Goal: Task Accomplishment & Management: Manage account settings

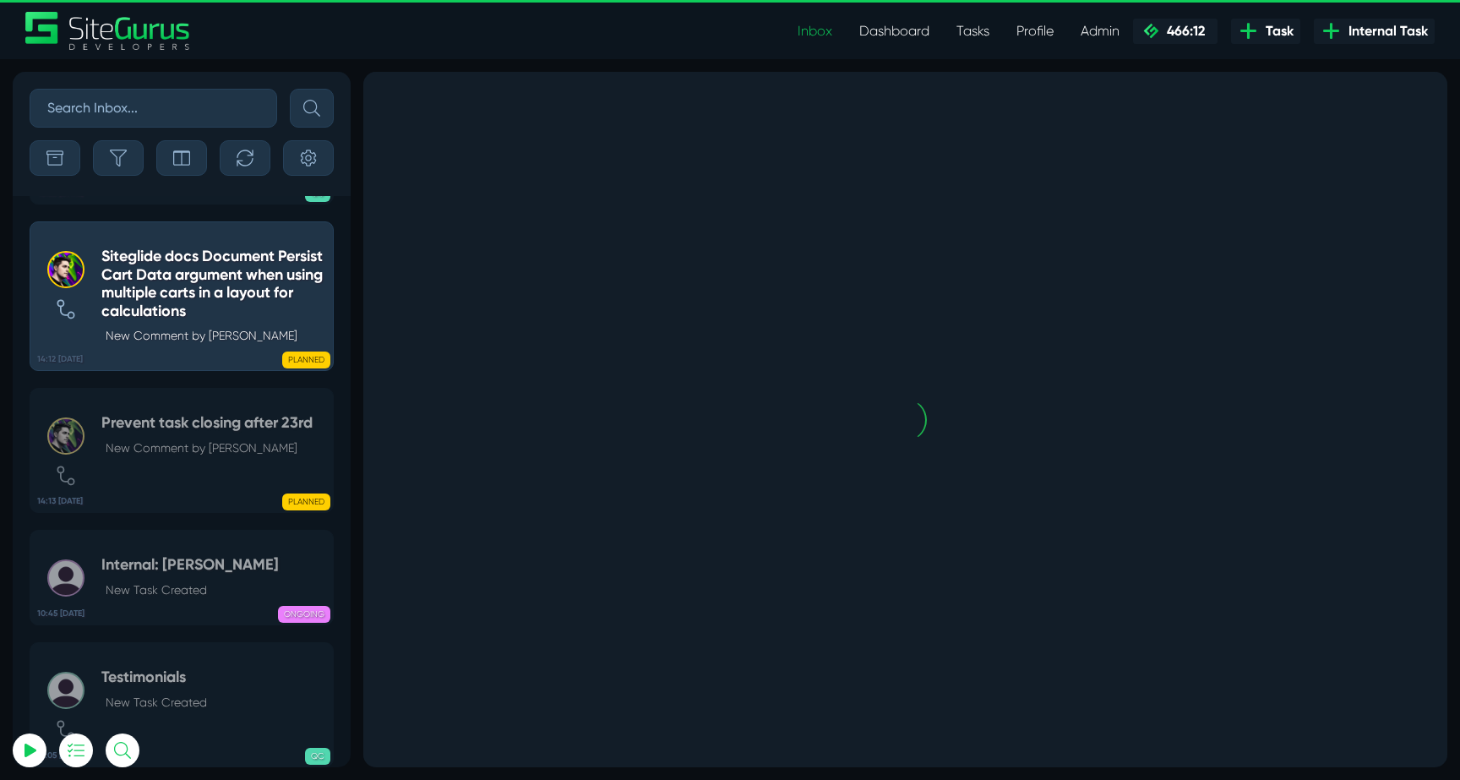
select select "0"
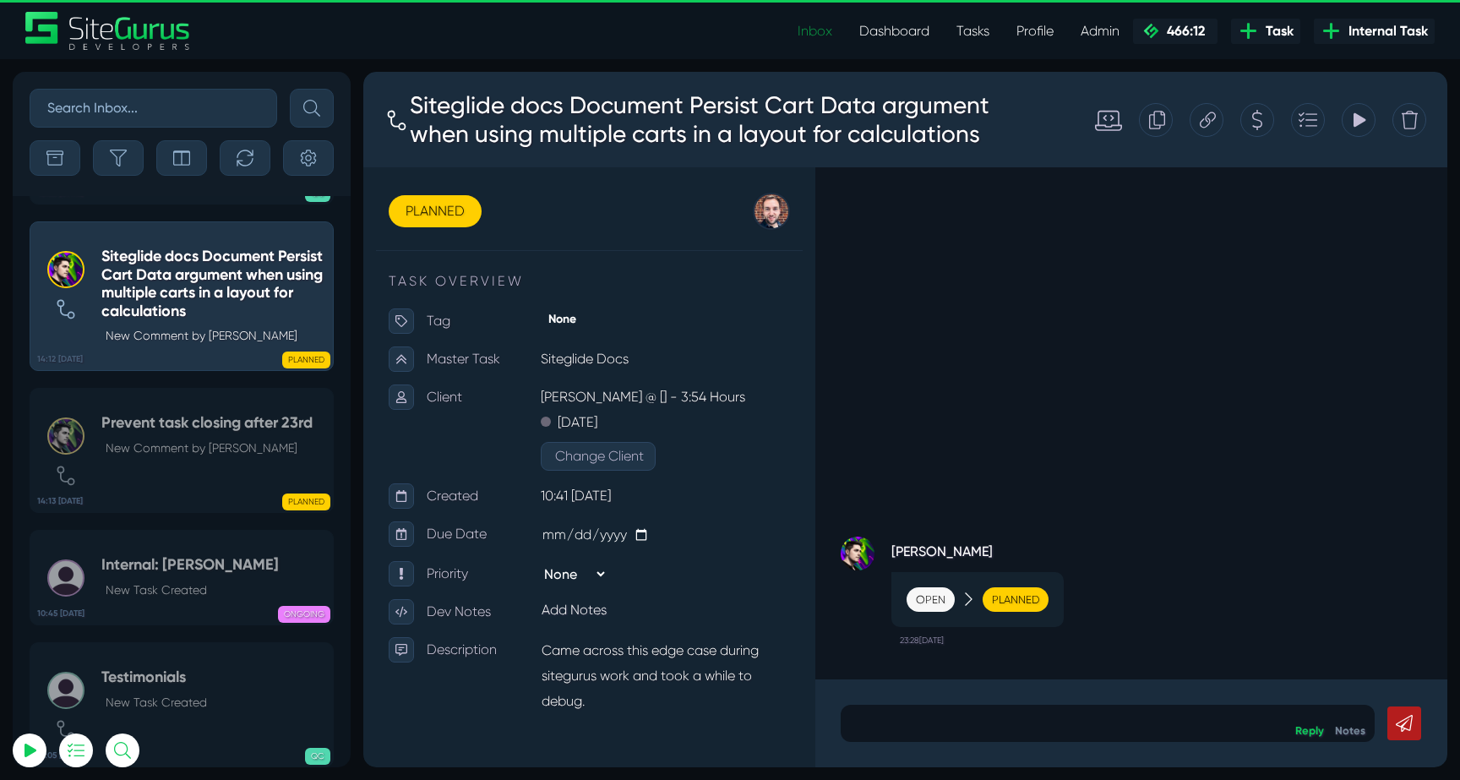
click at [816, 32] on link "Inbox" at bounding box center [815, 31] width 62 height 34
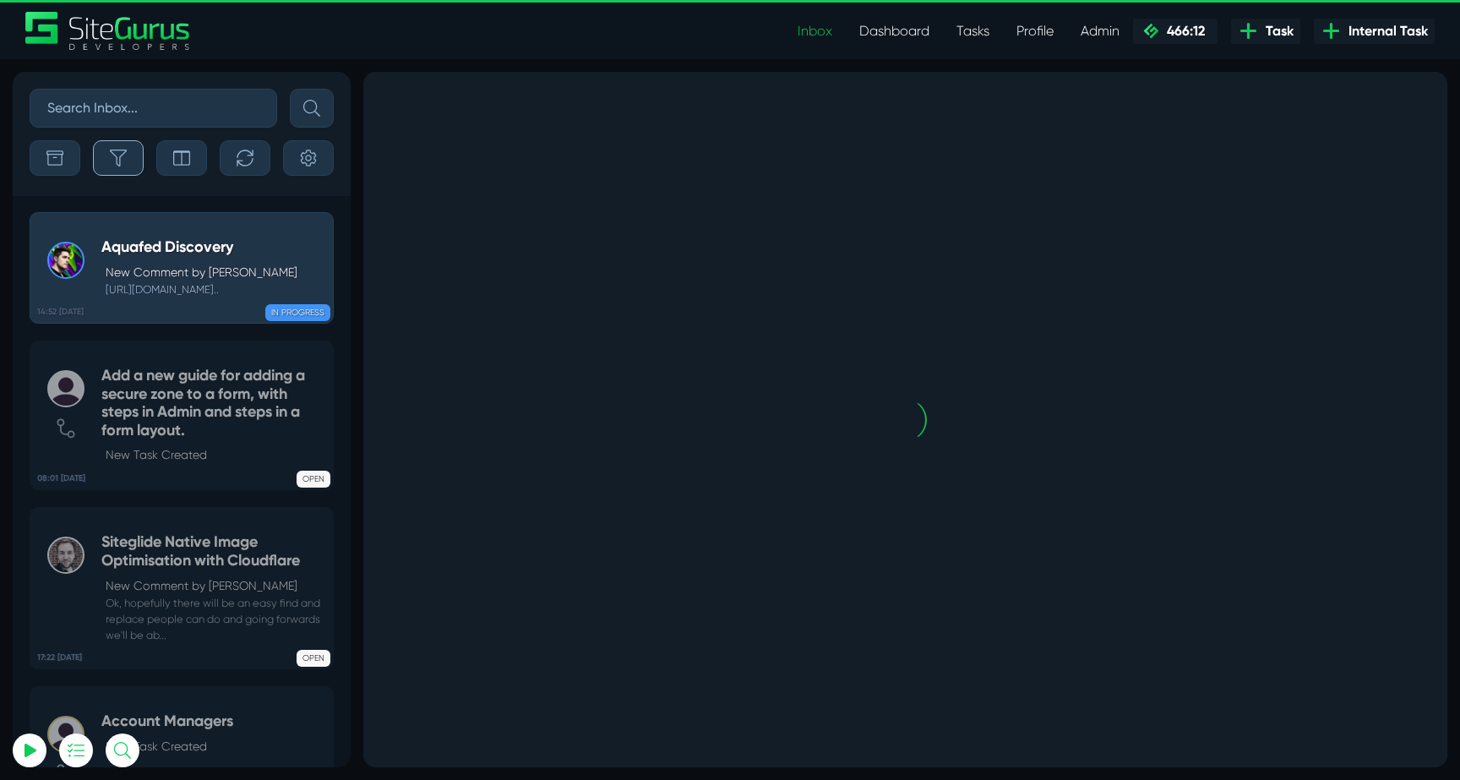
click at [133, 158] on button "button" at bounding box center [118, 157] width 51 height 35
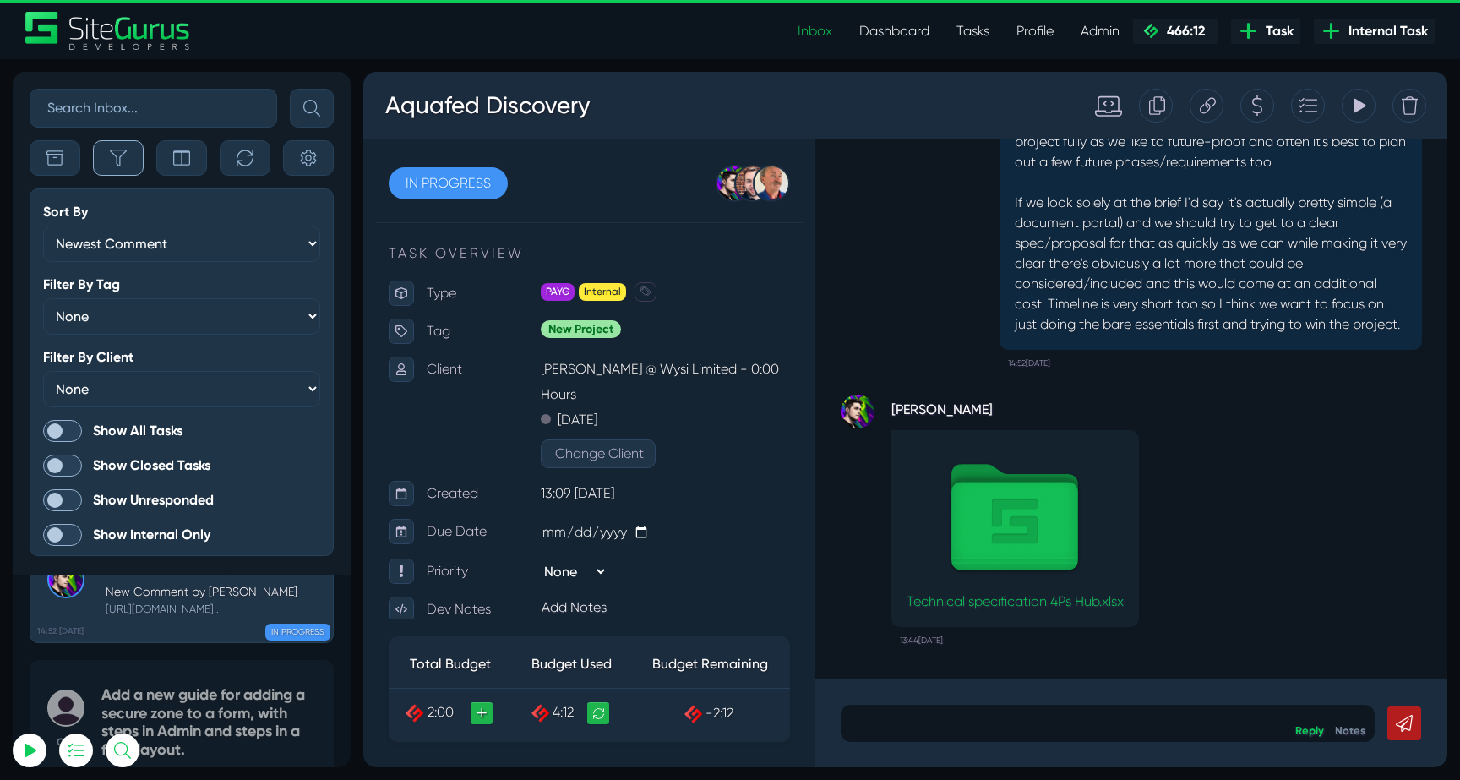
scroll to position [-4195, 0]
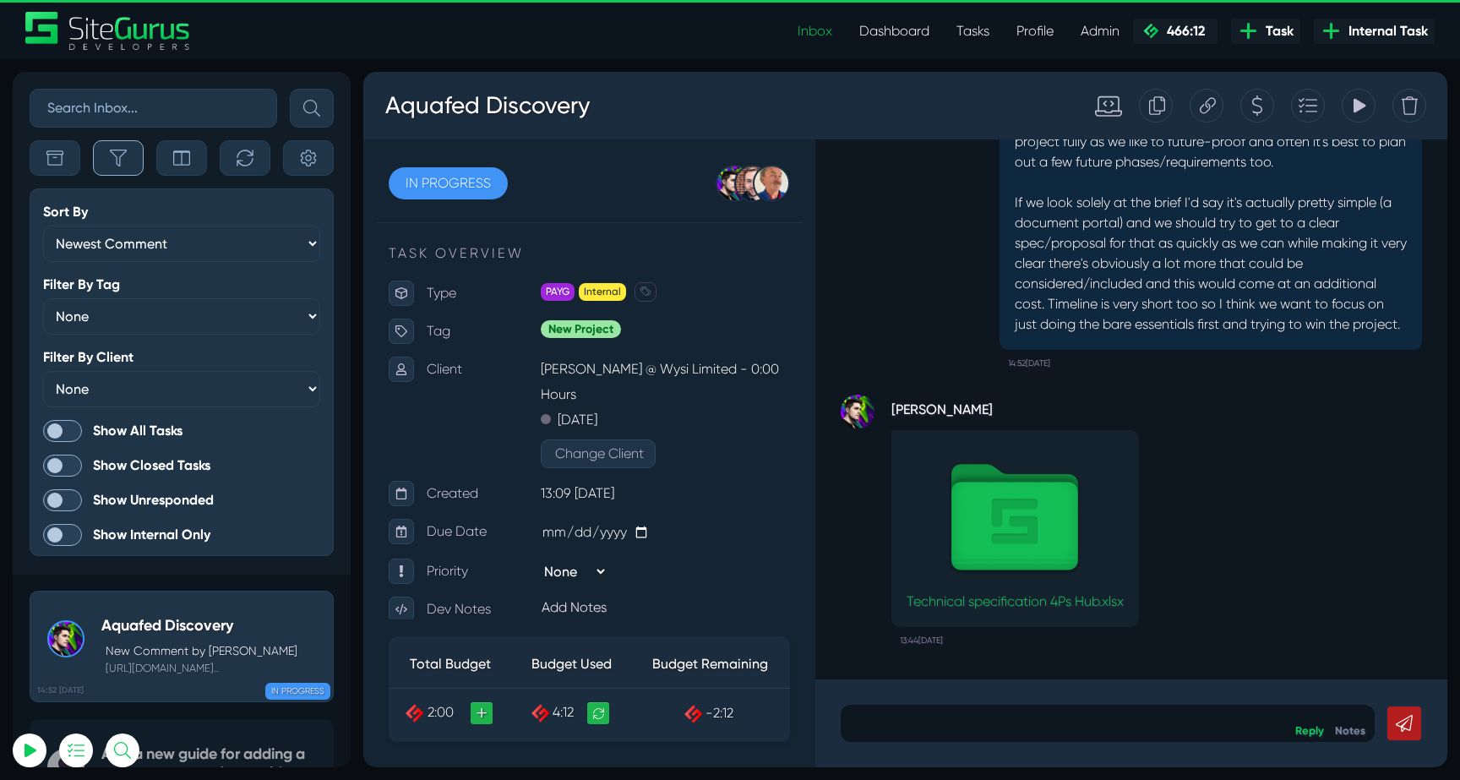
click at [67, 428] on span at bounding box center [62, 431] width 39 height 22
click at [0, 0] on input "Show All Tasks" at bounding box center [0, 0] width 0 height 0
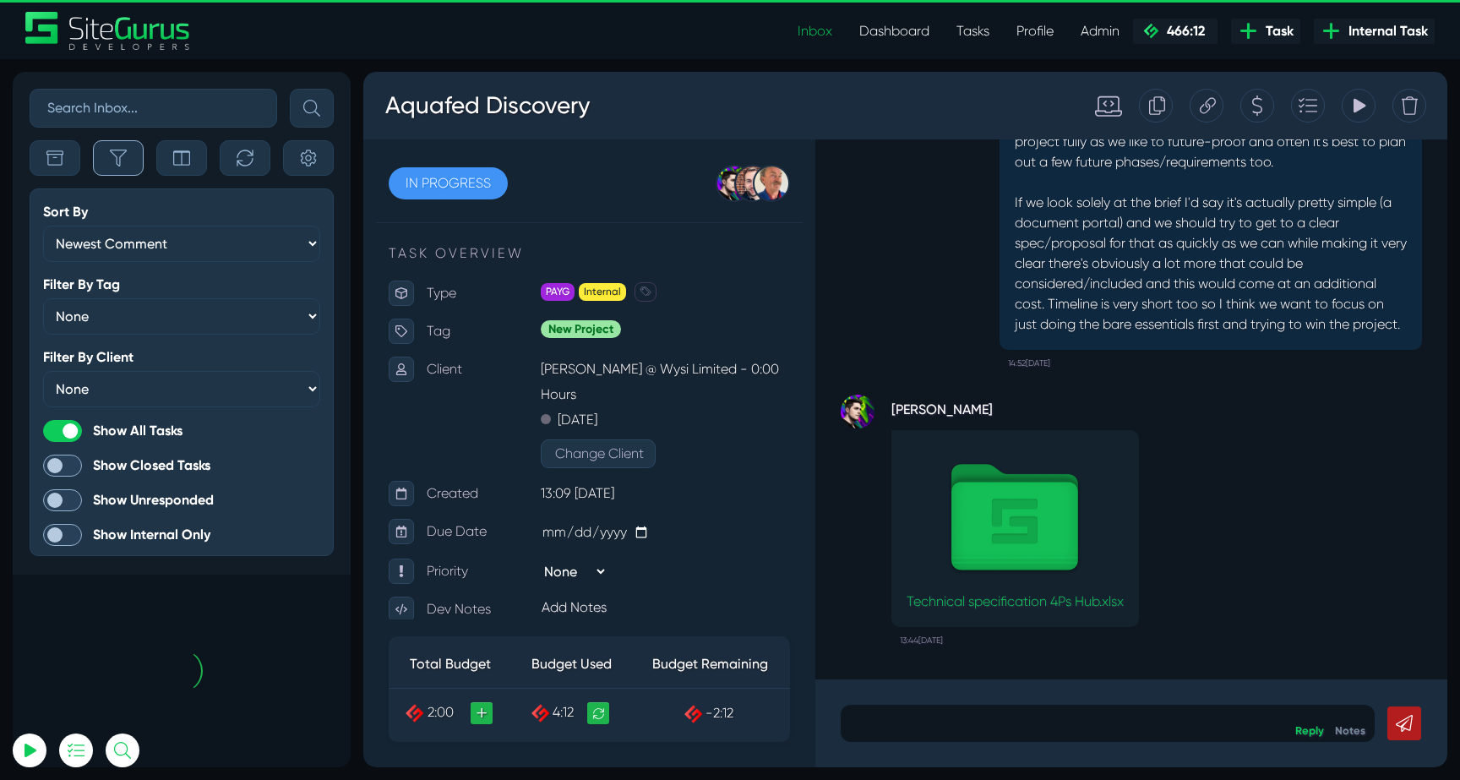
click at [106, 170] on button "button" at bounding box center [118, 157] width 51 height 35
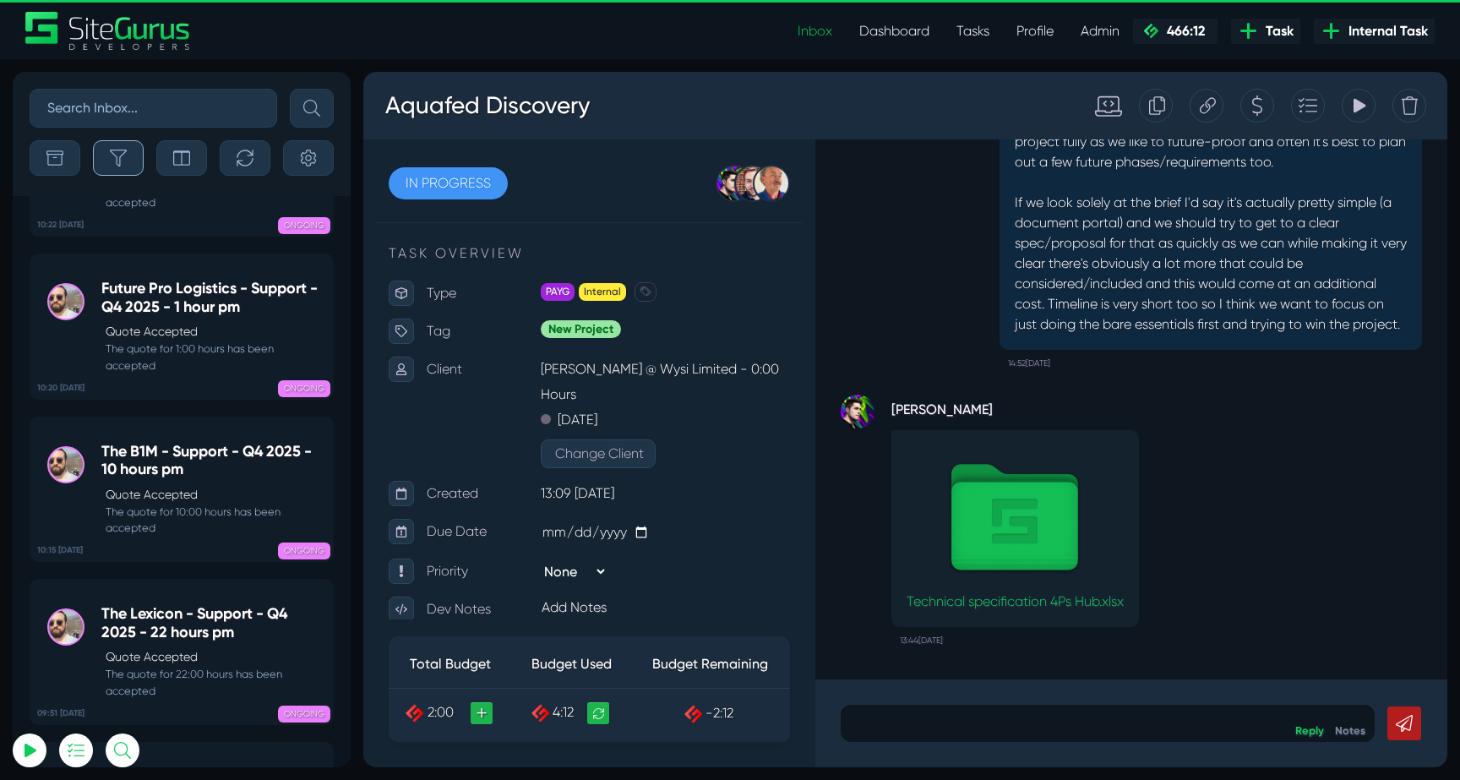
scroll to position [-66761, 0]
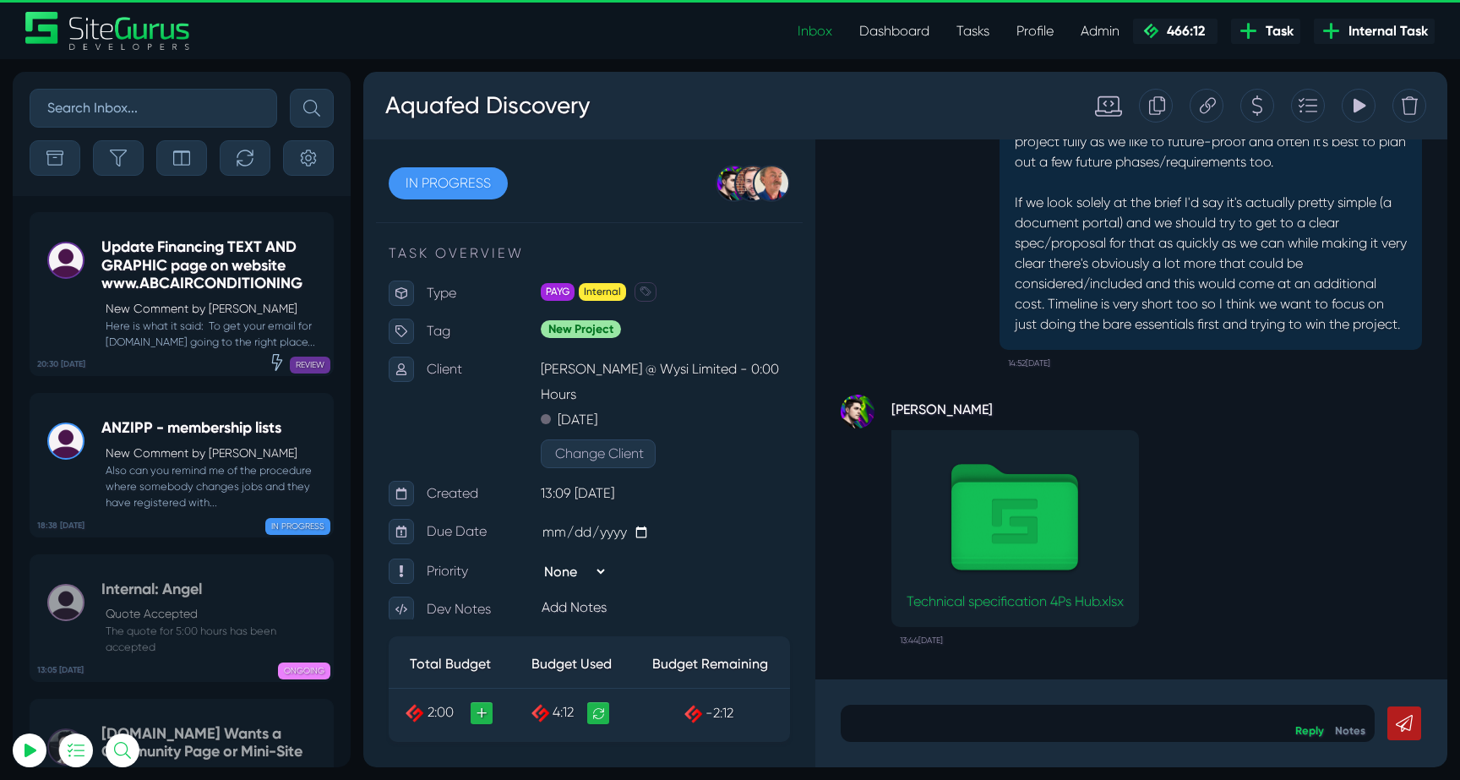
click at [167, 297] on div "Update Financing TEXT AND GRAPHIC page on website www.ABCAIRCONDITIONING New Co…" at bounding box center [212, 293] width 223 height 111
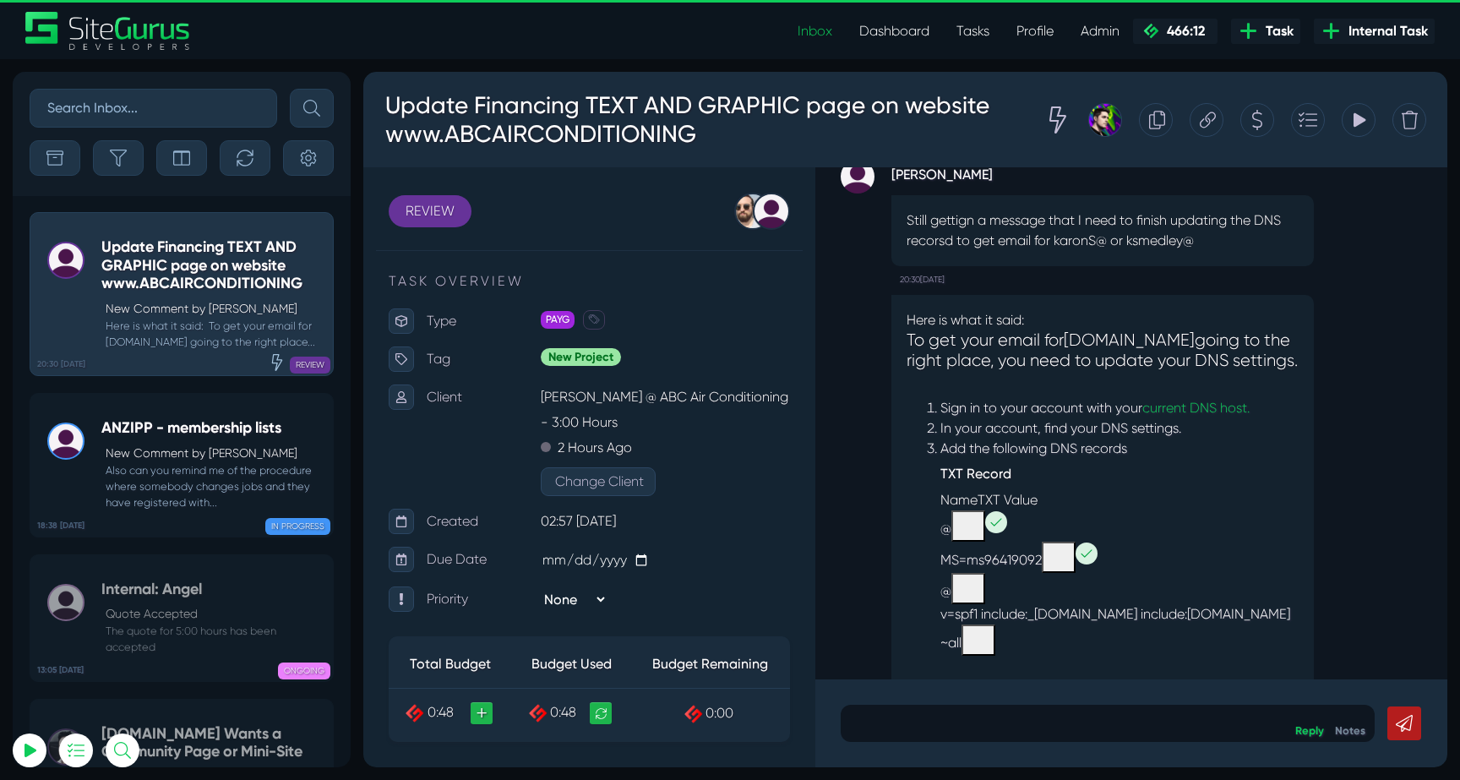
scroll to position [-803, 0]
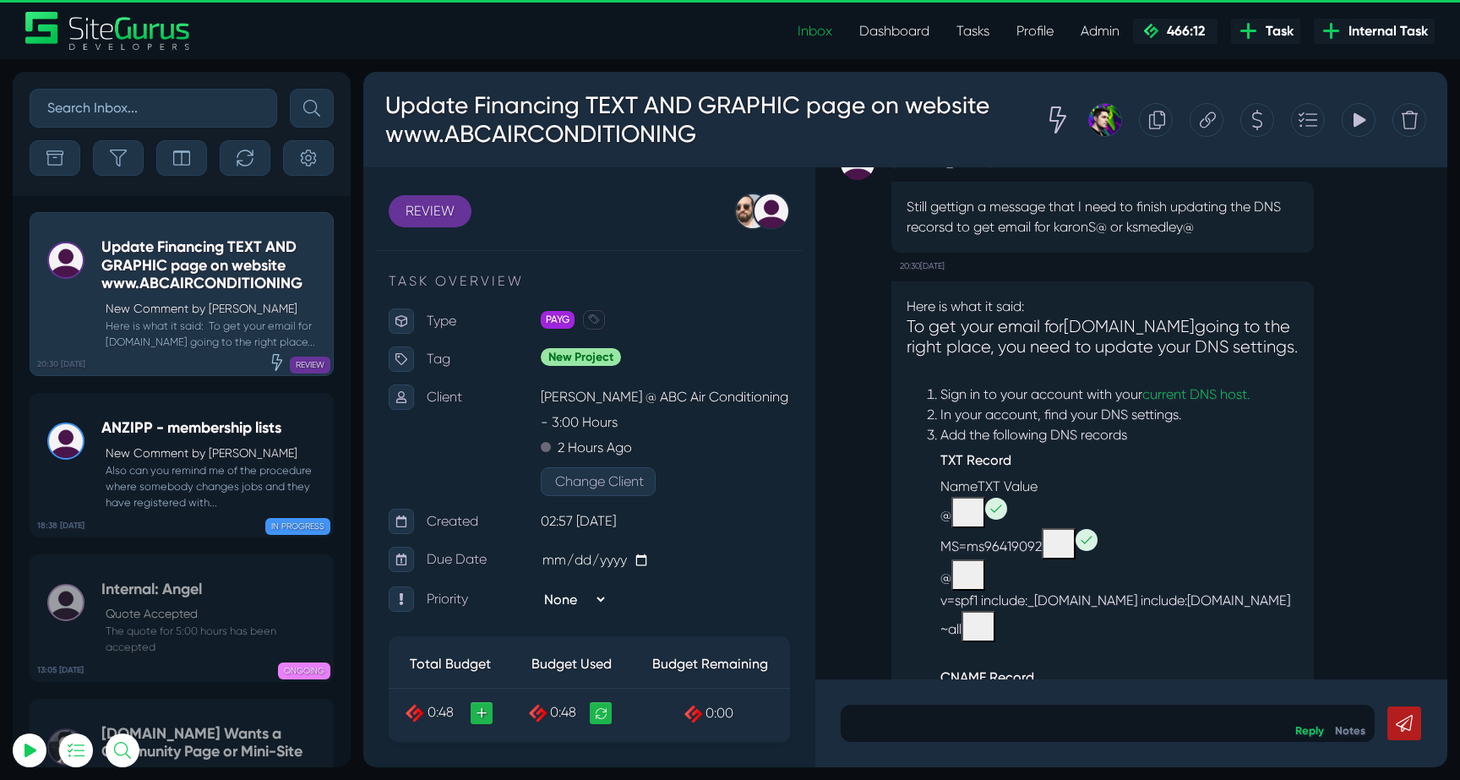
drag, startPoint x: 955, startPoint y: 317, endPoint x: 1104, endPoint y: 362, distance: 155.3
click at [1104, 357] on h5 "To get your email for abcairconditioning.com going to the right place, you need…" at bounding box center [1102, 337] width 392 height 41
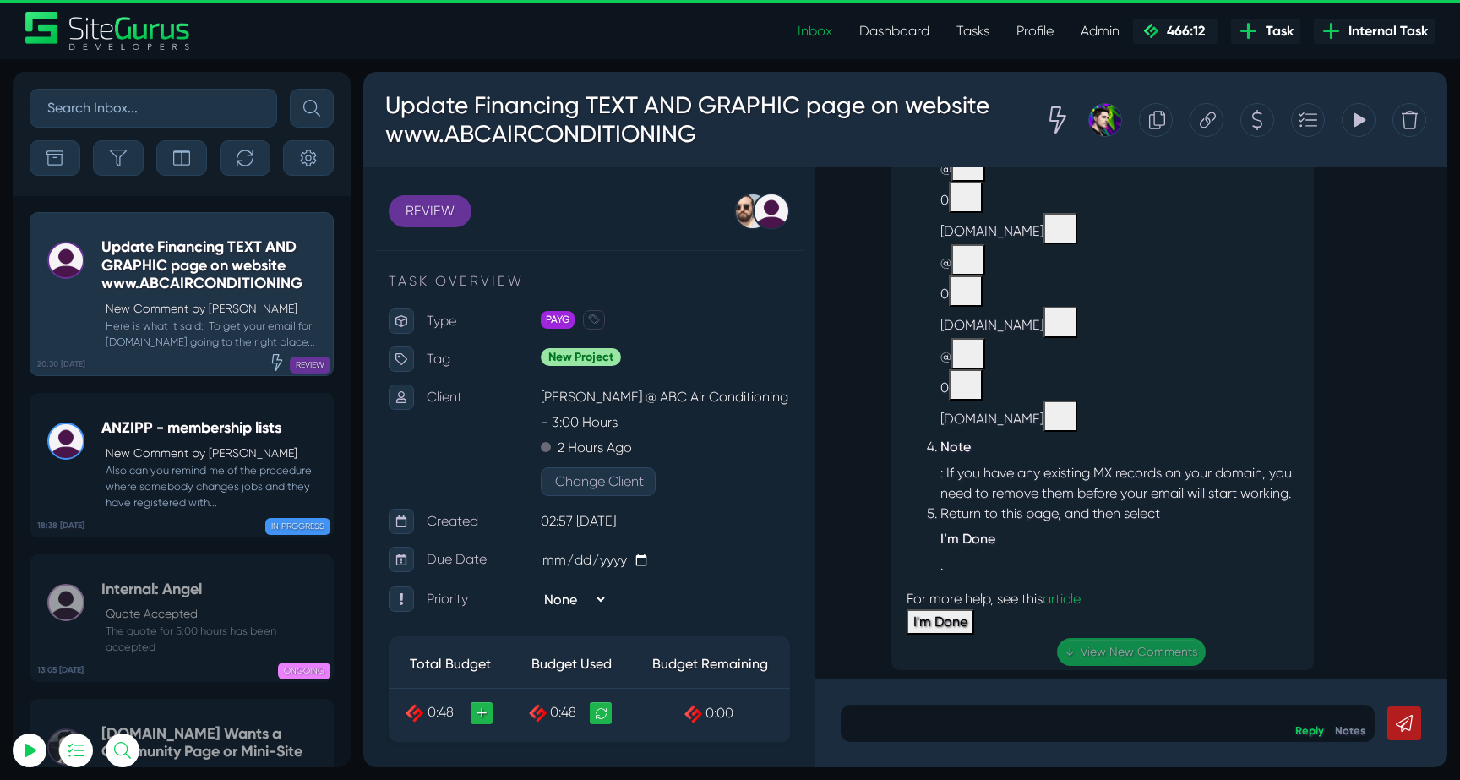
scroll to position [0, 0]
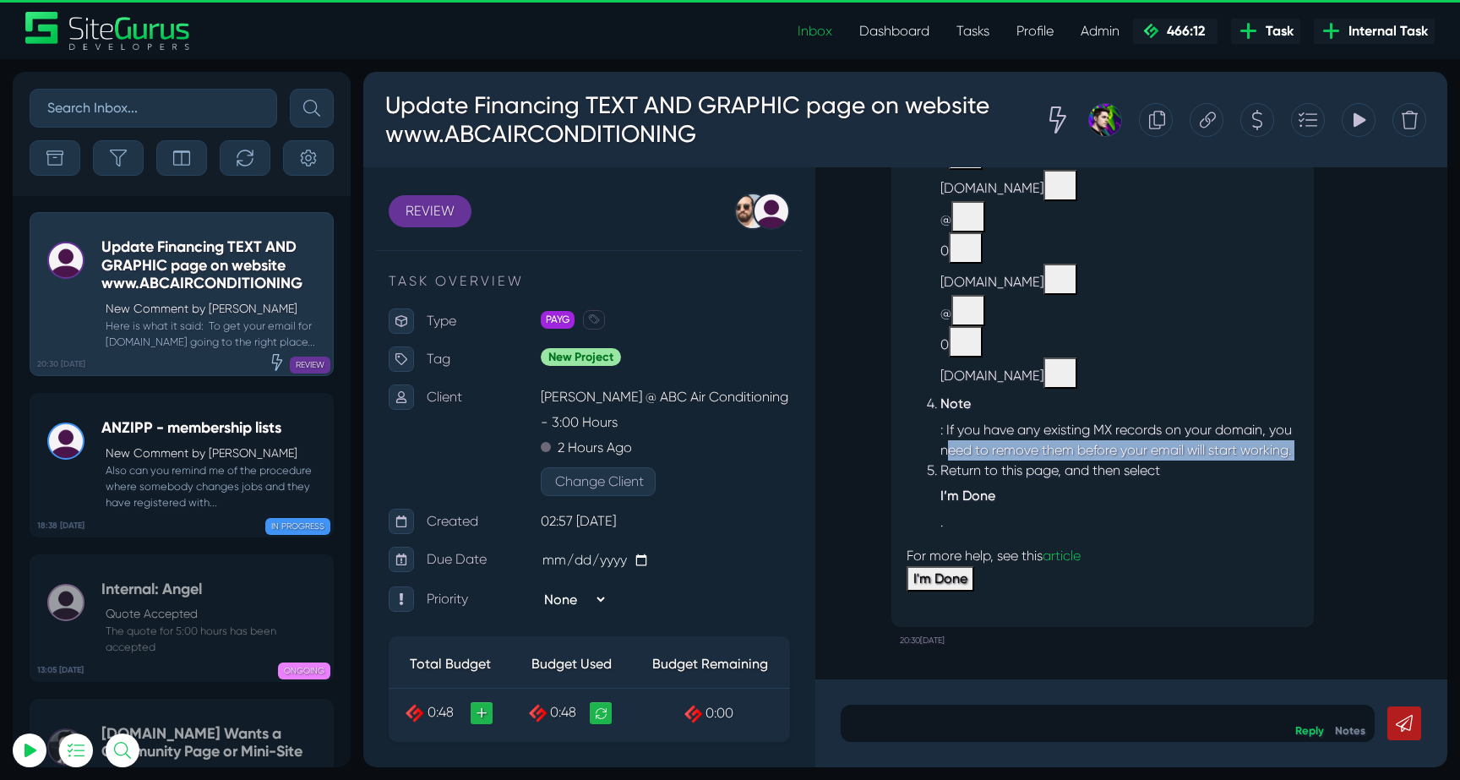
drag, startPoint x: 944, startPoint y: 444, endPoint x: 1199, endPoint y: 468, distance: 256.2
click at [1208, 465] on ol "Sign in to your account with your current DNS host. In your account, find your …" at bounding box center [1102, 56] width 392 height 951
click at [1199, 468] on li "Return to this page, and then select I’m Done ." at bounding box center [1119, 496] width 358 height 72
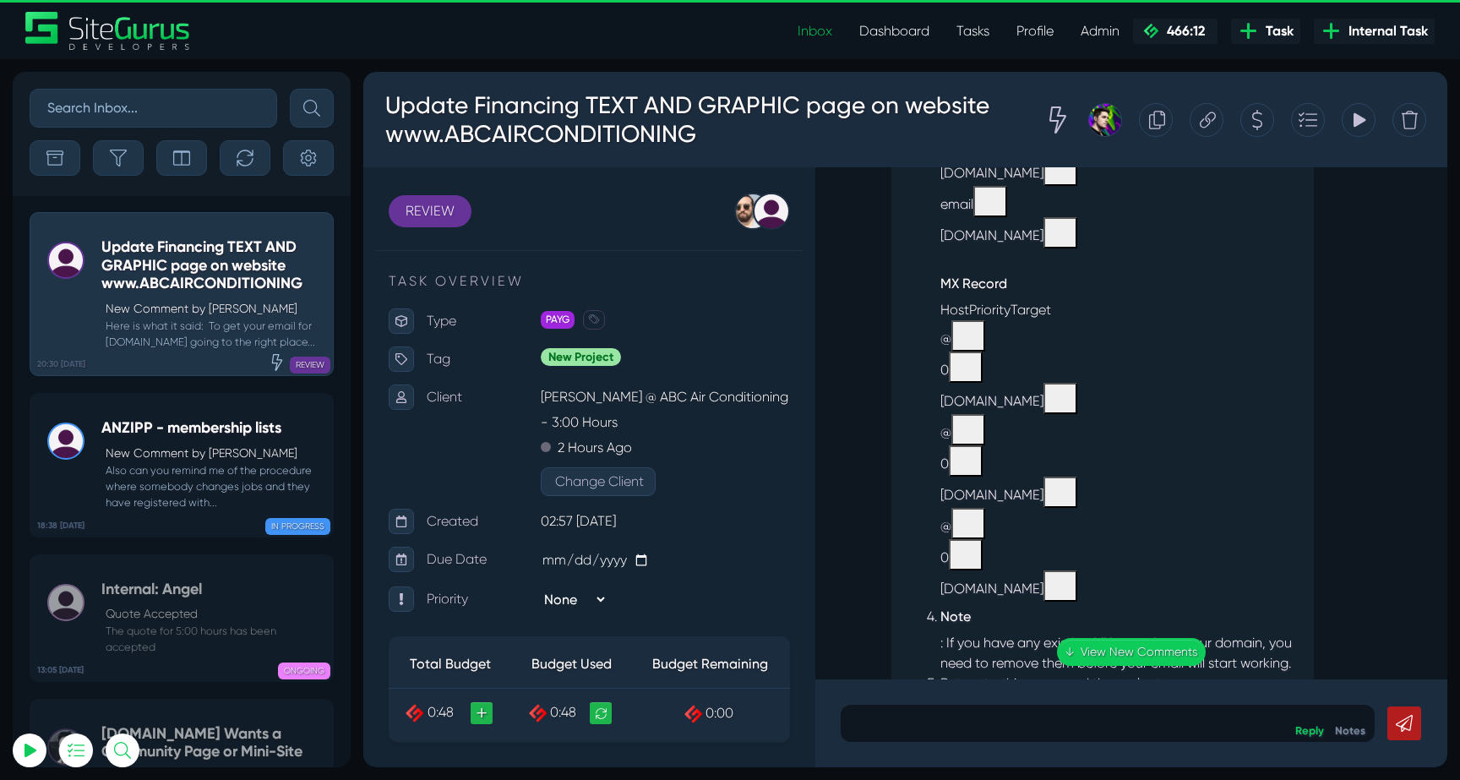
scroll to position [-210, 0]
drag, startPoint x: 960, startPoint y: 375, endPoint x: 1000, endPoint y: 373, distance: 39.8
click at [999, 373] on div "0" at bounding box center [1119, 364] width 358 height 31
click at [1000, 373] on div "0" at bounding box center [1119, 364] width 358 height 31
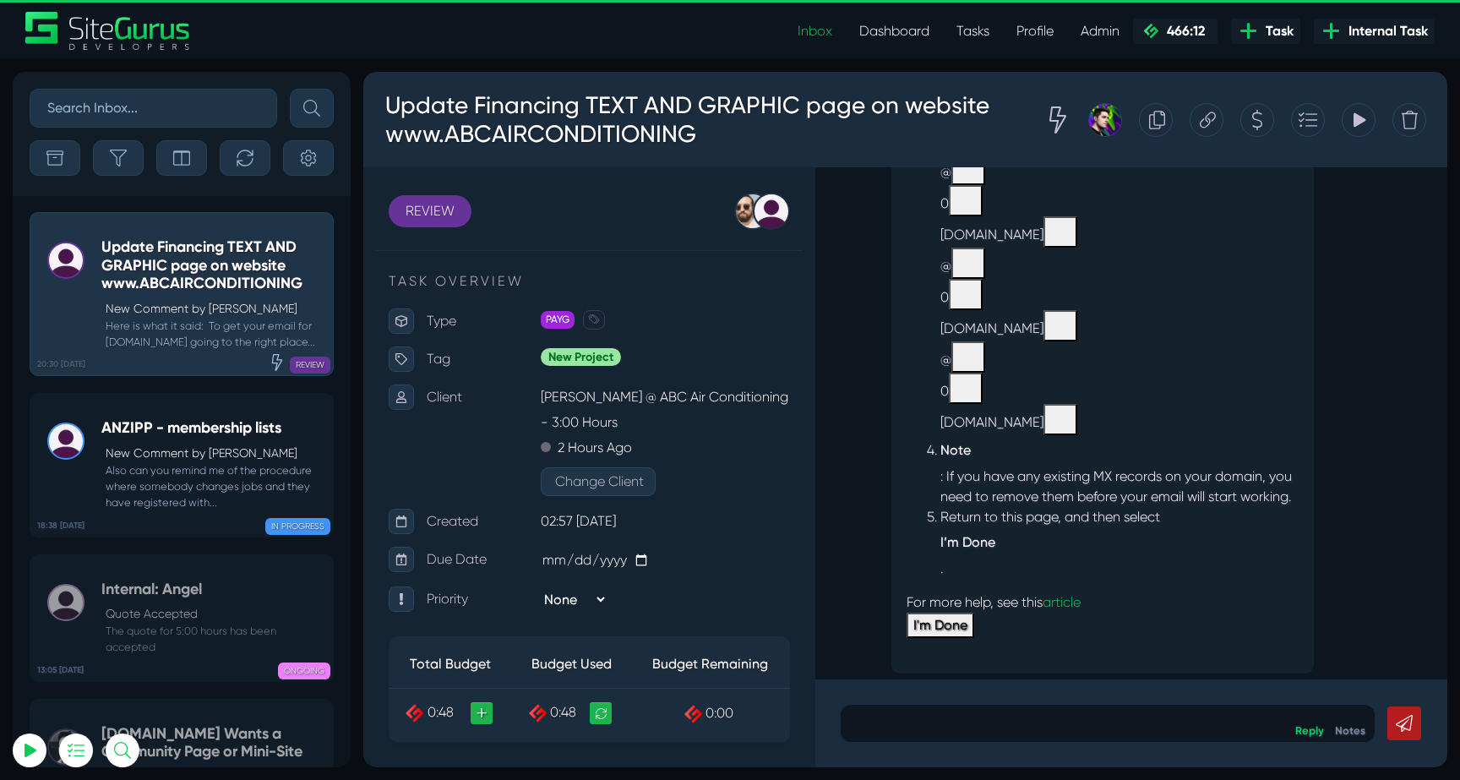
scroll to position [0, 0]
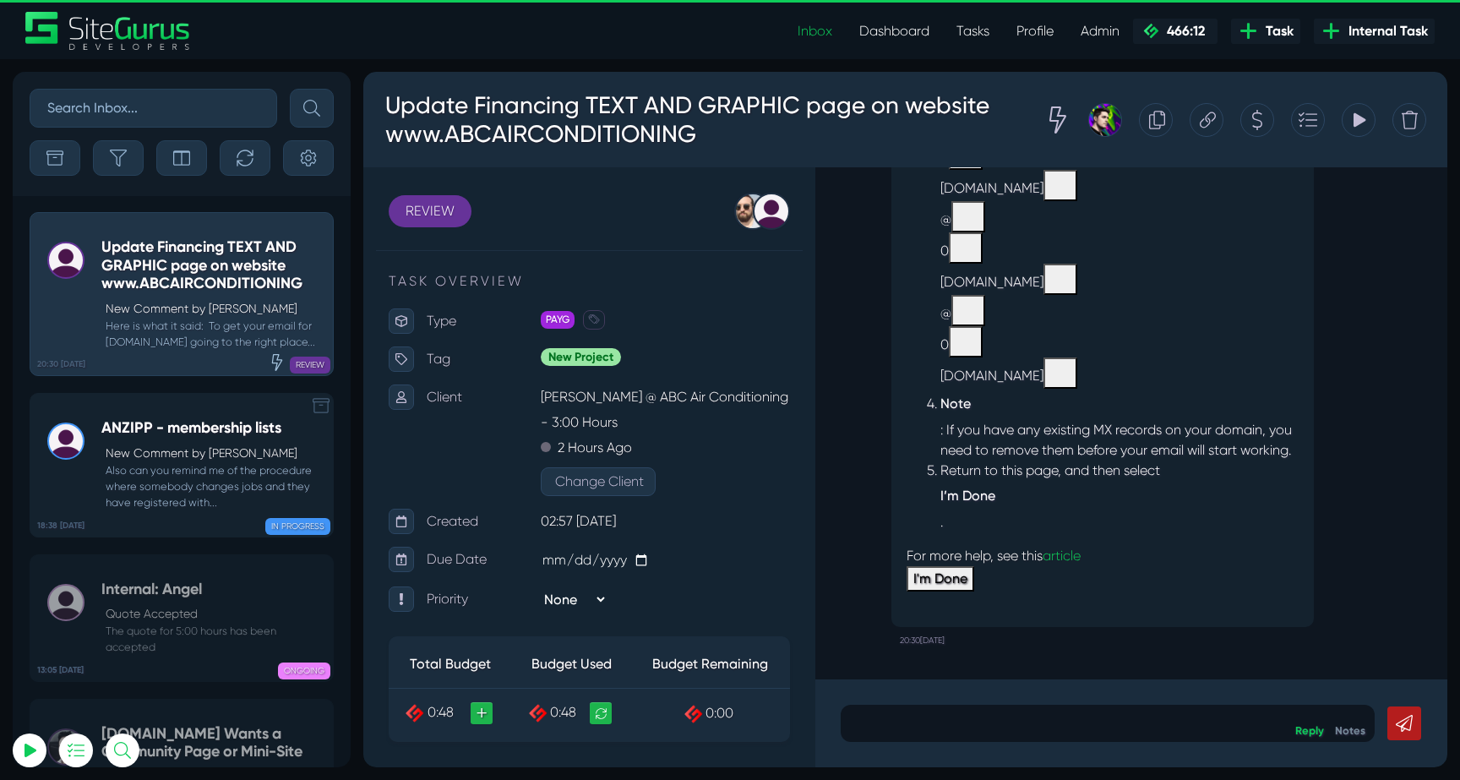
click at [206, 483] on small "Also can you remind me of the procedure where somebody changes jobs and they ha…" at bounding box center [212, 486] width 223 height 49
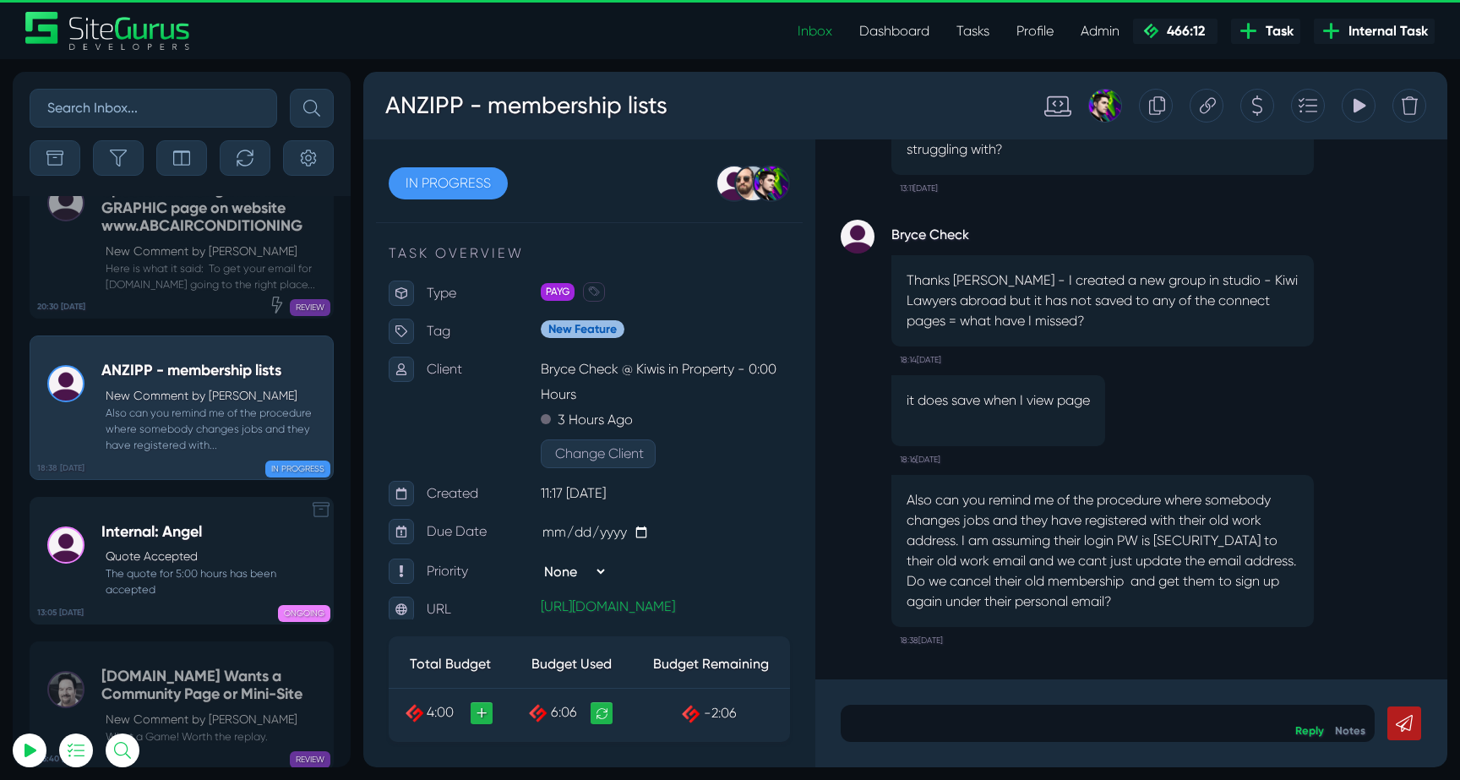
scroll to position [-66761, 0]
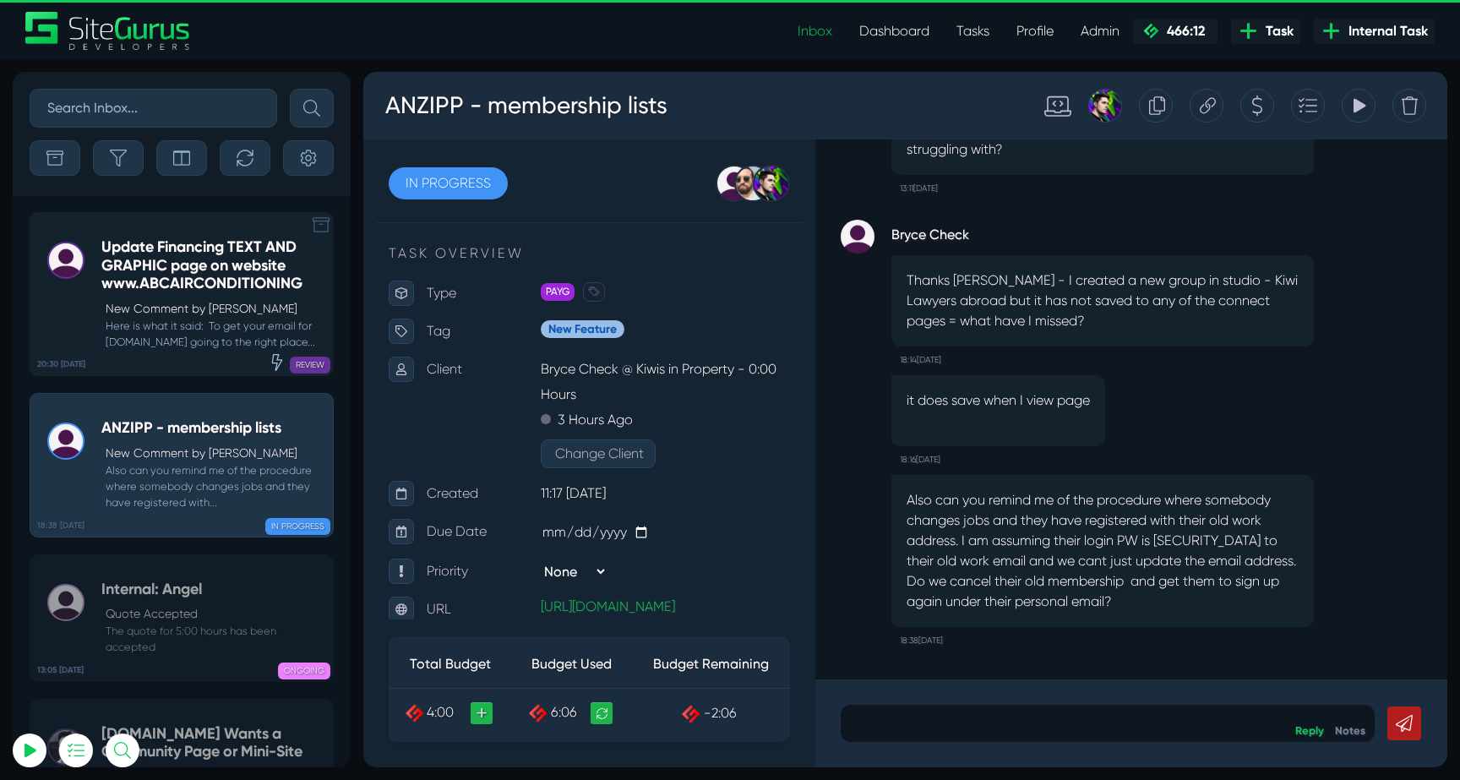
click at [180, 320] on small "Here is what it said: To get your email for abcairconditioning.com going to the…" at bounding box center [212, 334] width 223 height 32
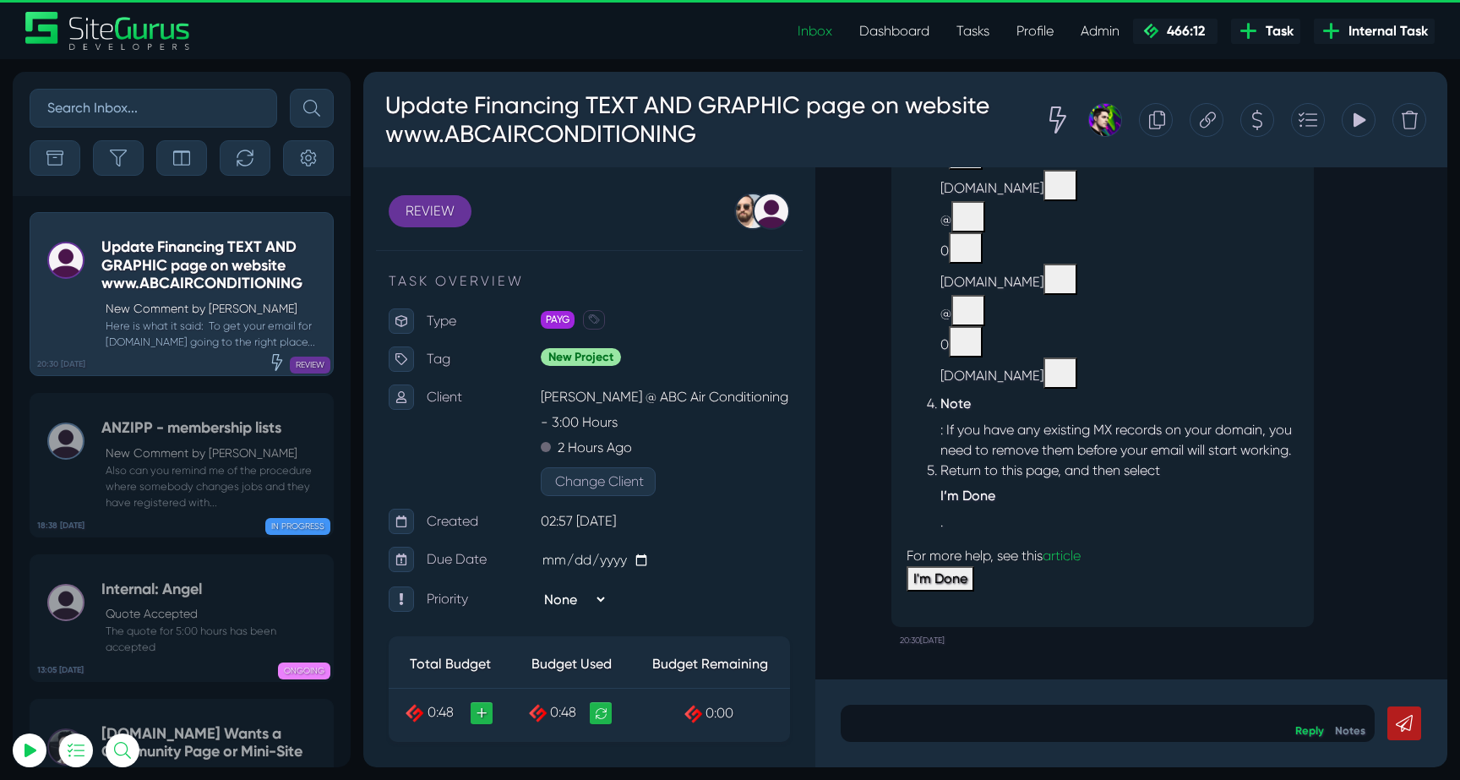
click at [1067, 710] on div at bounding box center [1107, 722] width 534 height 37
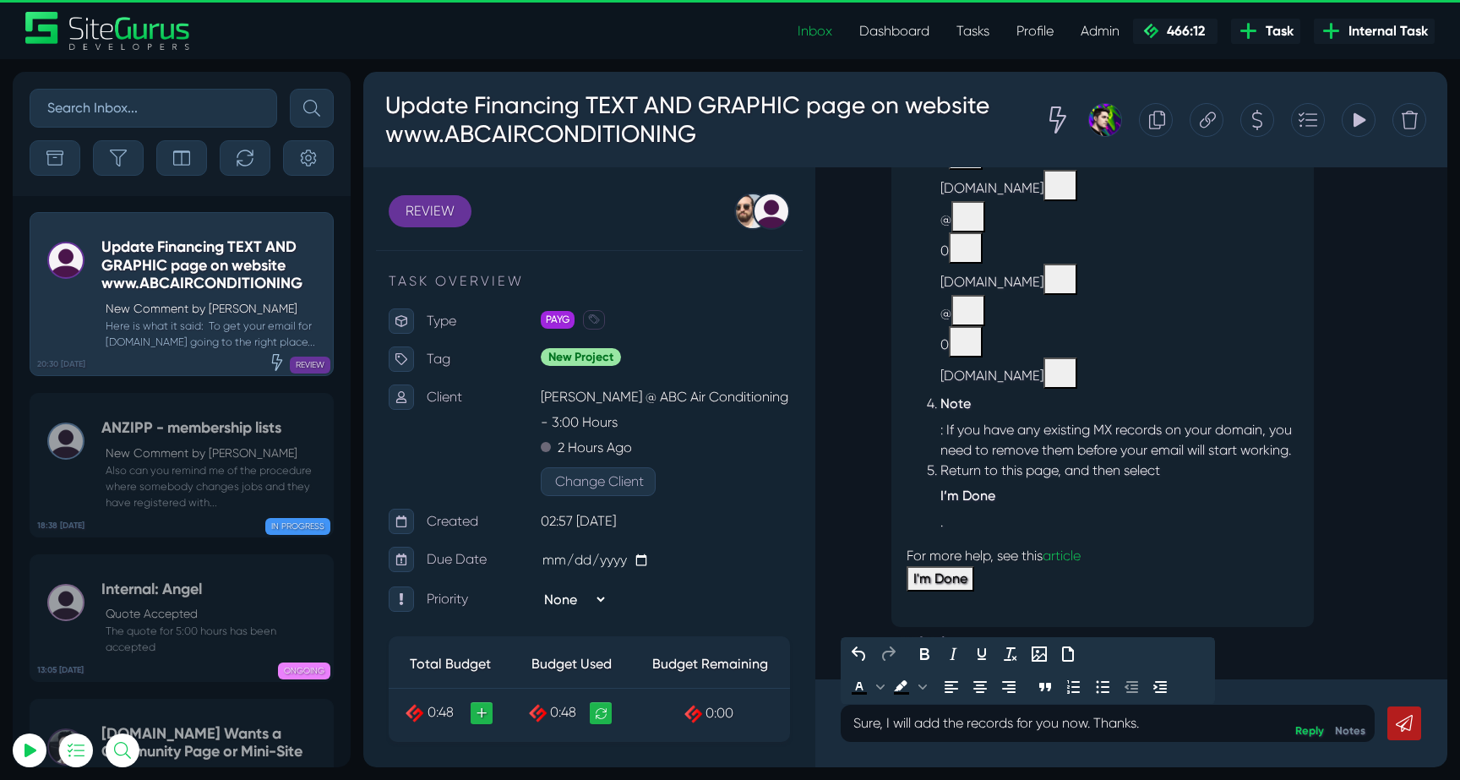
click at [1408, 732] on link at bounding box center [1404, 723] width 34 height 34
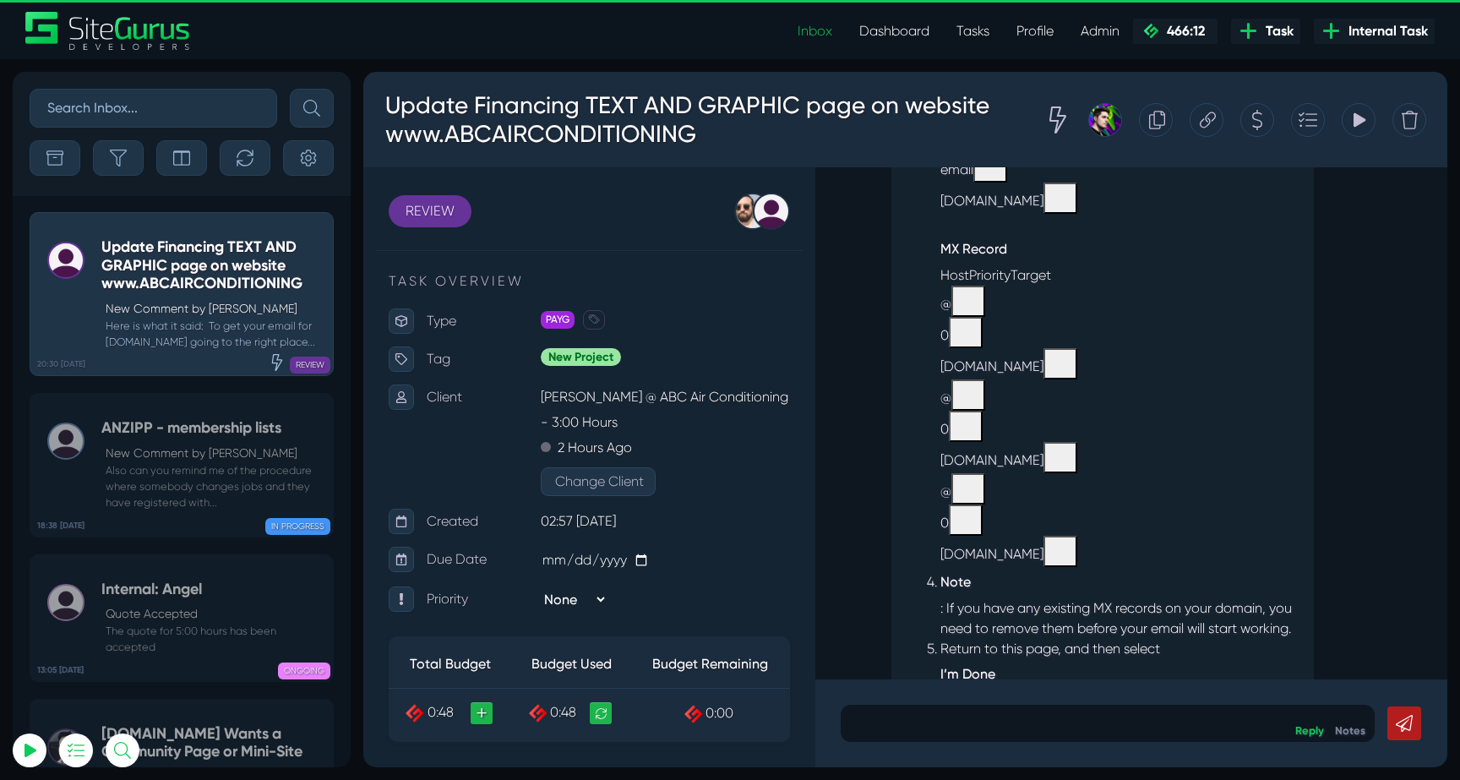
scroll to position [-315, 0]
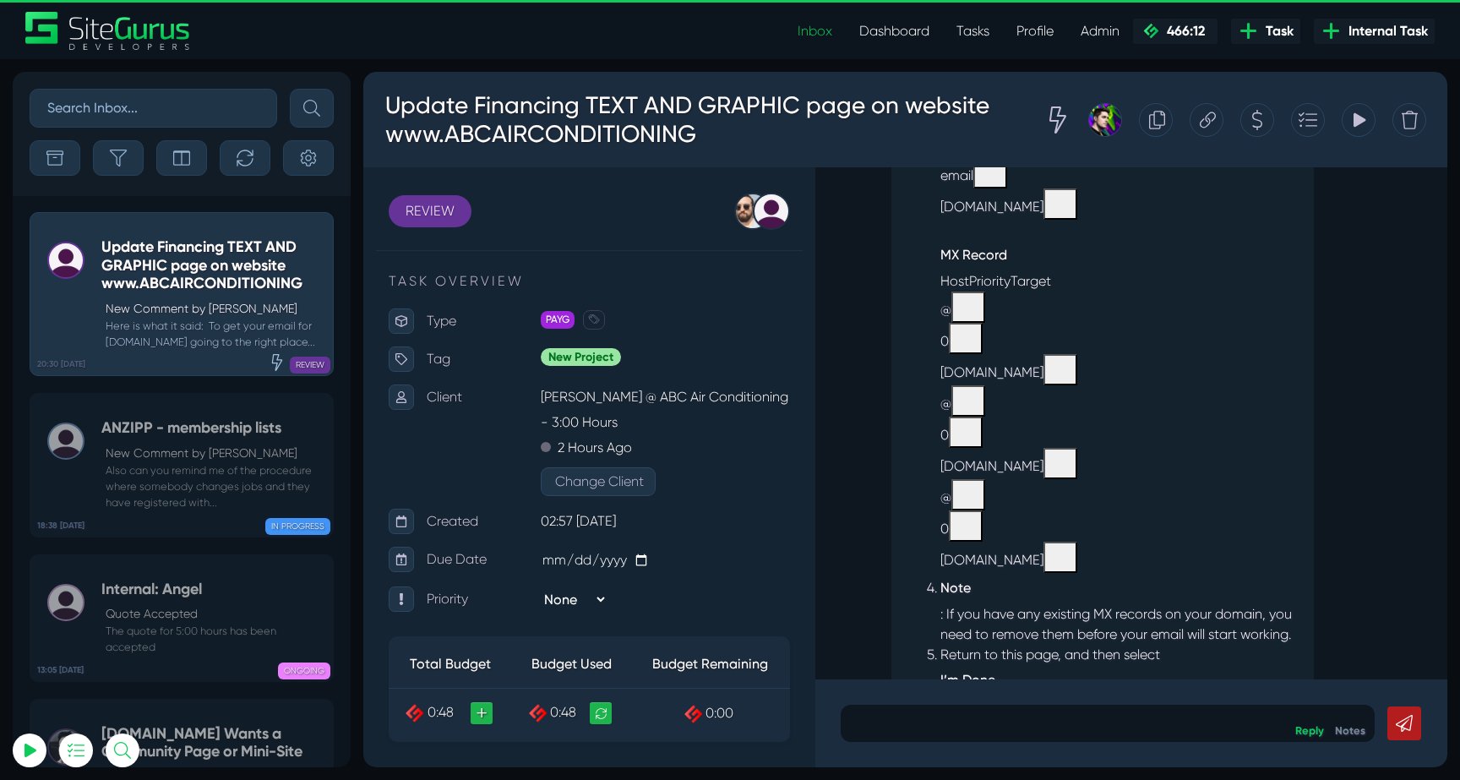
drag, startPoint x: 943, startPoint y: 376, endPoint x: 1102, endPoint y: 373, distance: 159.7
click at [1102, 373] on div "mx1-usg2.ppe-hosted.com" at bounding box center [1119, 369] width 358 height 31
click at [1058, 377] on div "mx1-usg2.ppe-hosted.com" at bounding box center [1119, 369] width 358 height 31
drag, startPoint x: 1103, startPoint y: 375, endPoint x: 942, endPoint y: 376, distance: 161.3
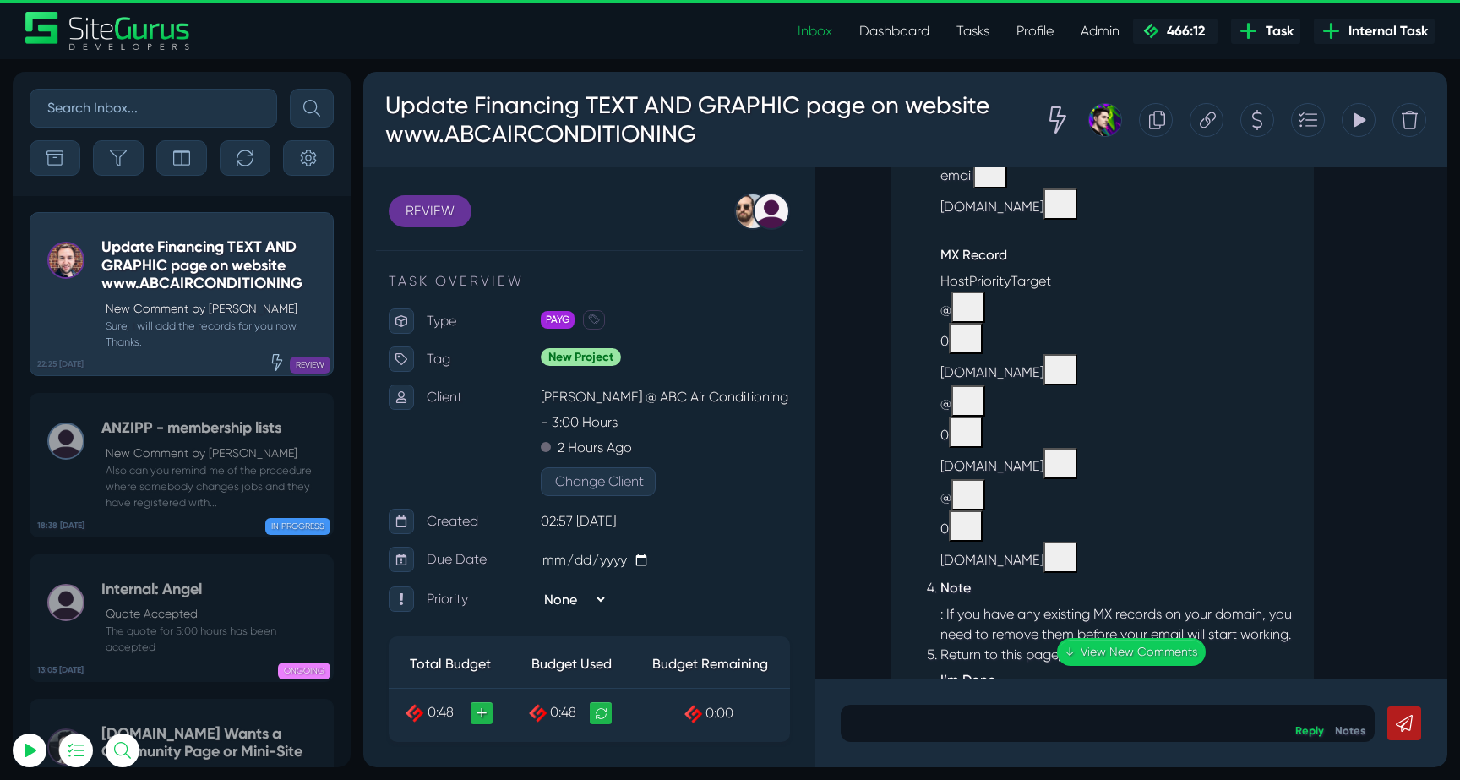
click at [942, 376] on div "mx1-usg2.ppe-hosted.com" at bounding box center [1119, 369] width 358 height 31
copy div "mx1-usg2.ppe-hosted.com"
click at [993, 380] on div "mx1-usg2.ppe-hosted.com" at bounding box center [1119, 369] width 358 height 31
drag, startPoint x: 940, startPoint y: 375, endPoint x: 1105, endPoint y: 374, distance: 164.7
click at [1105, 374] on div "mx1-usg2.ppe-hosted.com" at bounding box center [1119, 369] width 358 height 31
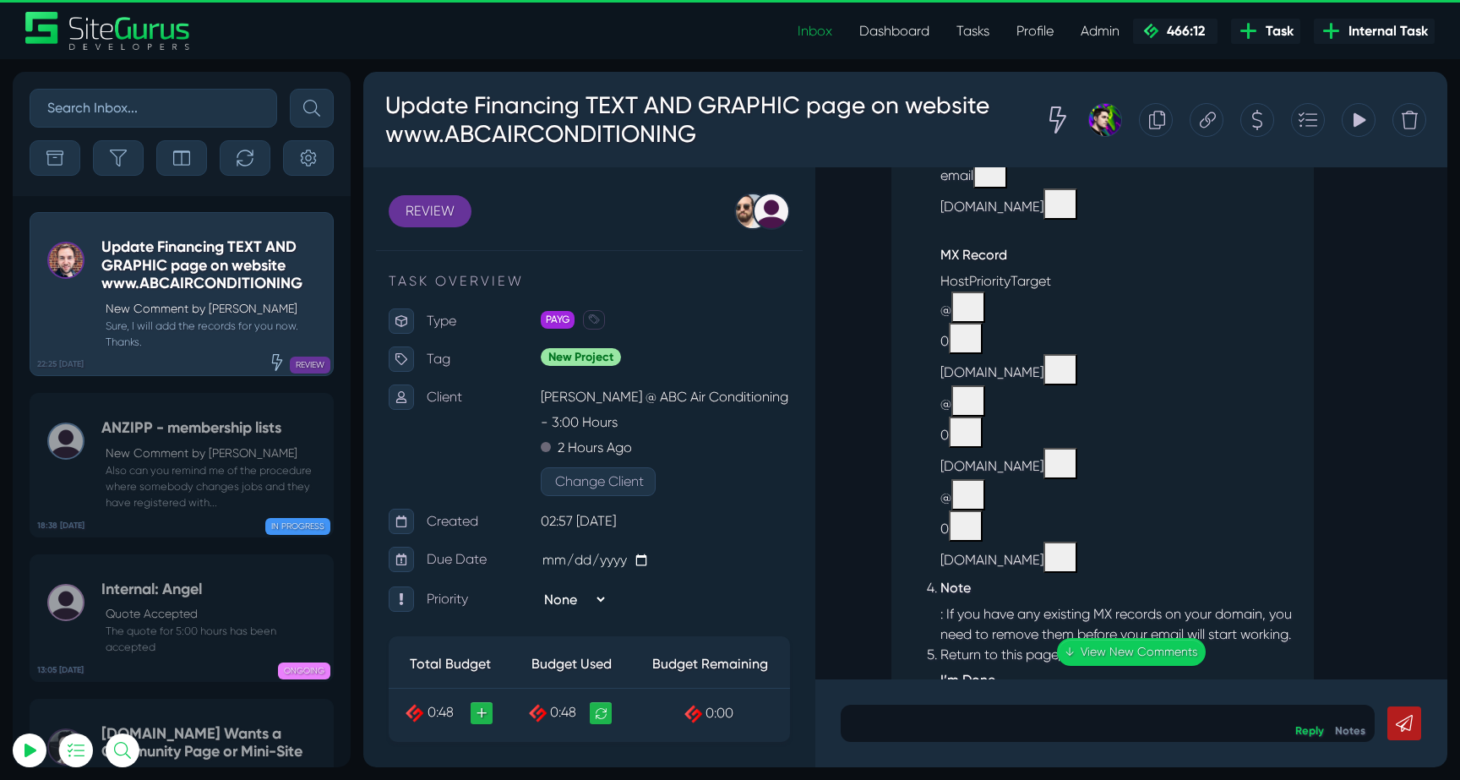
copy div "mx1-usg2.ppe-hosted.com"
drag, startPoint x: 939, startPoint y: 467, endPoint x: 1109, endPoint y: 463, distance: 169.8
click at [1109, 463] on div "mx2-usg2.ppe-hosted.com" at bounding box center [1119, 463] width 358 height 31
copy div "mx2-usg2.ppe-hosted.com"
drag, startPoint x: 940, startPoint y: 560, endPoint x: 1110, endPoint y: 556, distance: 169.8
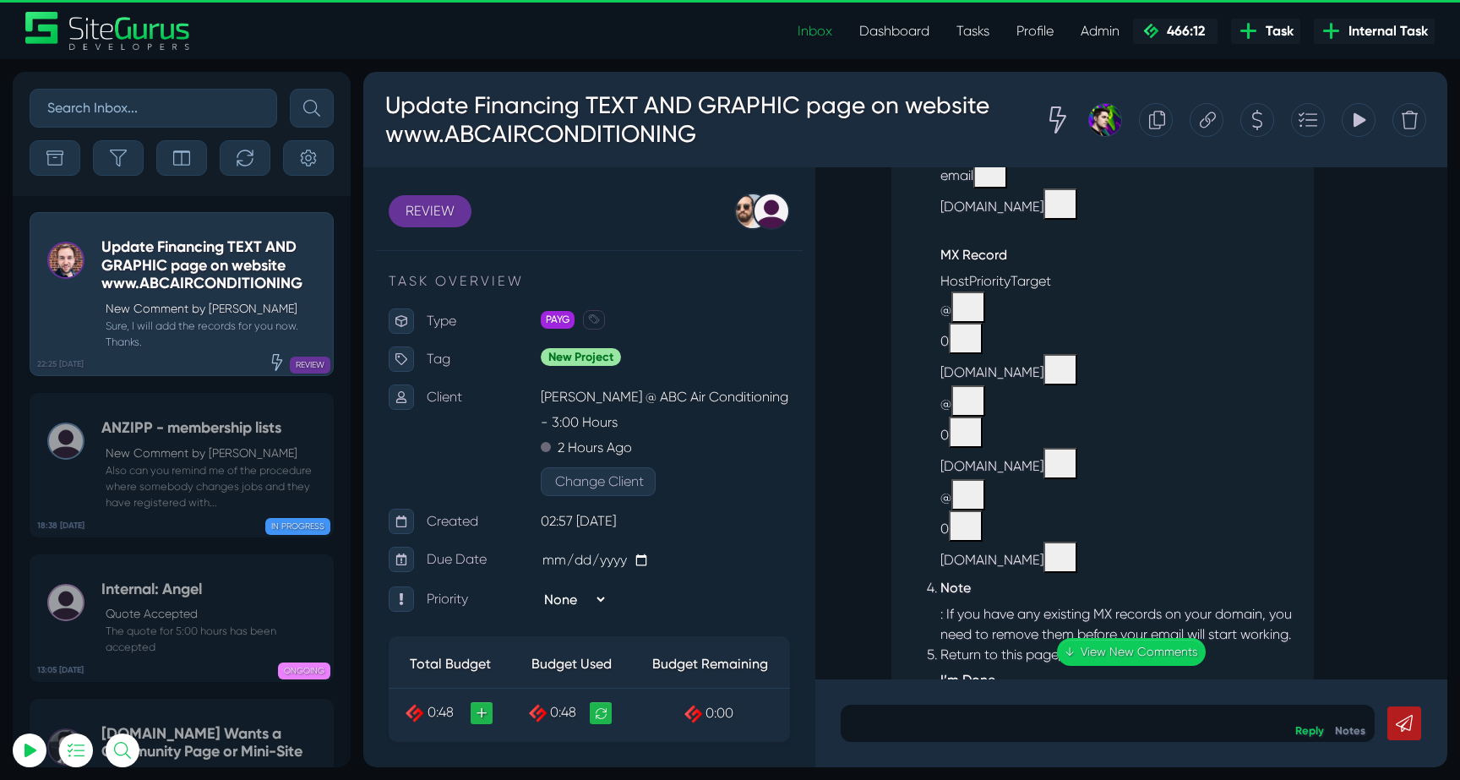
click at [1110, 556] on div "mx3-usg2.ppe-hosted.com" at bounding box center [1119, 556] width 358 height 31
copy div "mx3-usg2.ppe-hosted.com"
click at [1210, 477] on div "mx2-usg2.ppe-hosted.com" at bounding box center [1119, 463] width 358 height 31
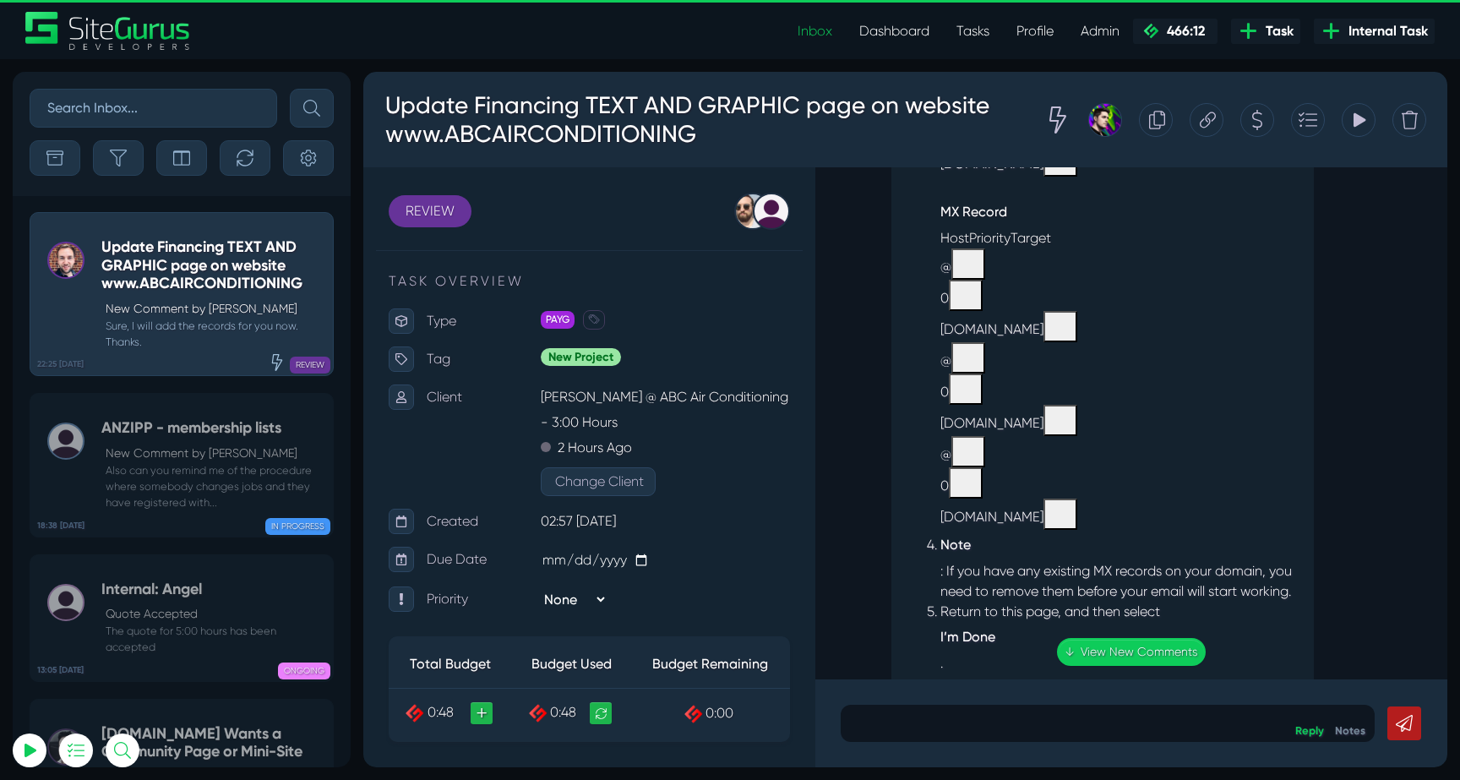
scroll to position [-336, 0]
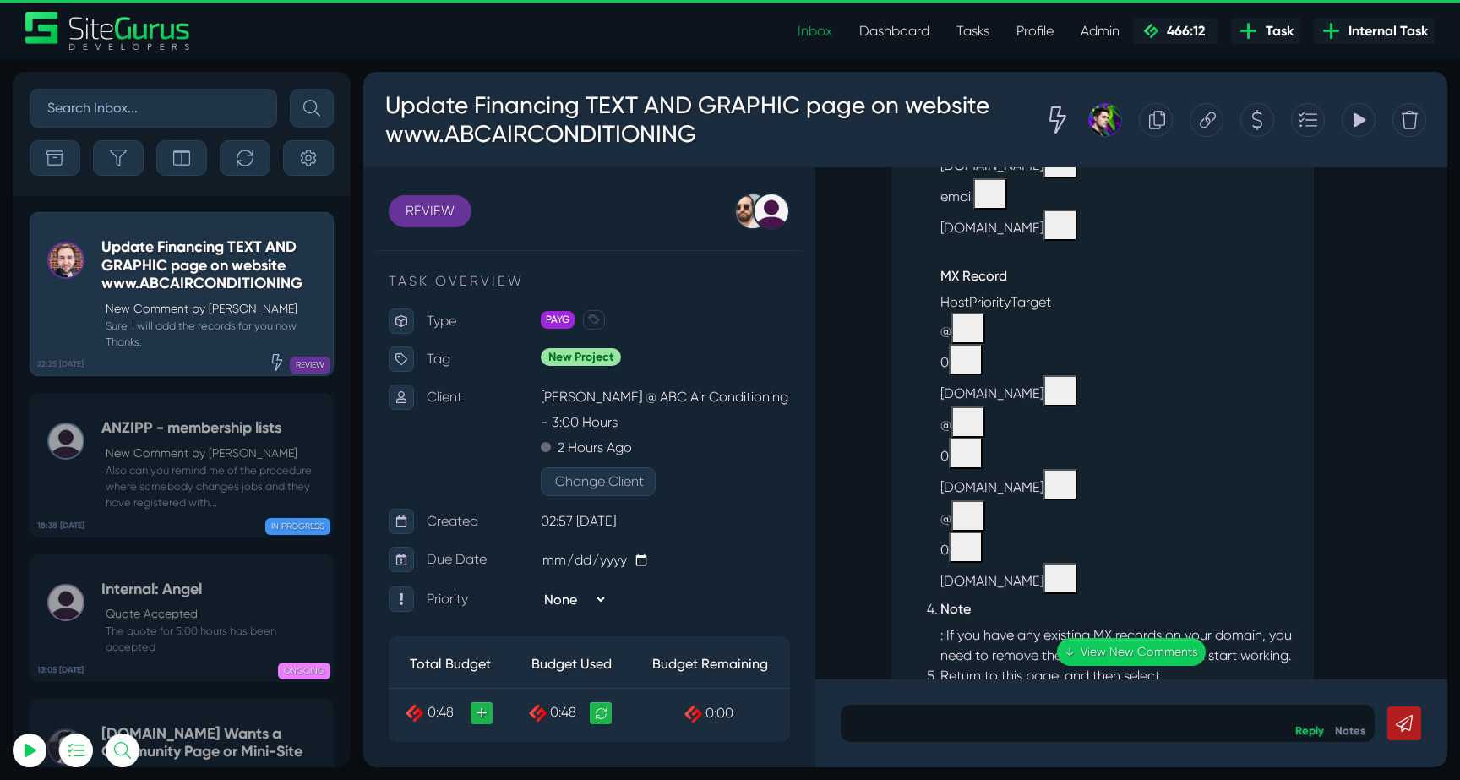
click at [1231, 513] on div "@" at bounding box center [1119, 515] width 358 height 31
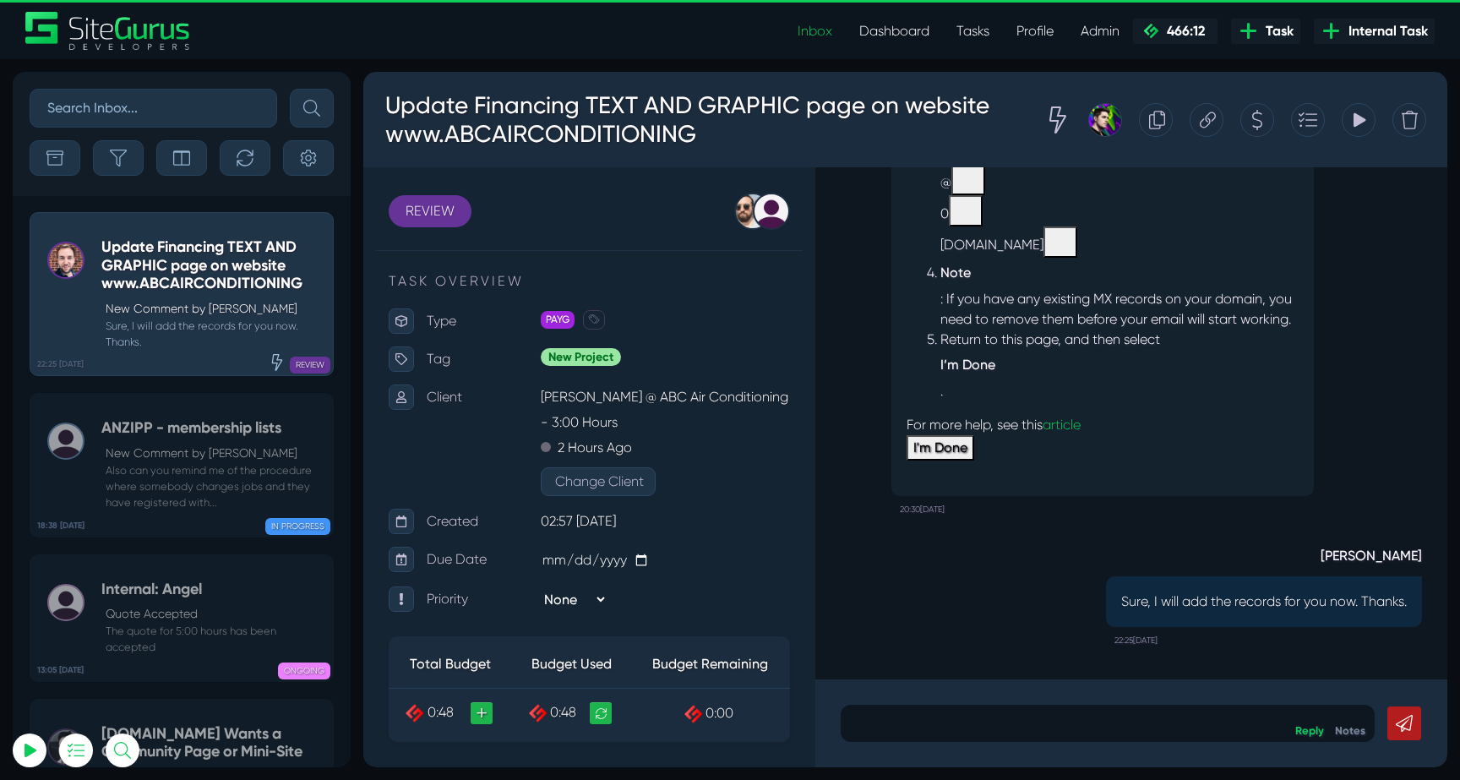
click at [1113, 713] on p at bounding box center [1107, 723] width 509 height 20
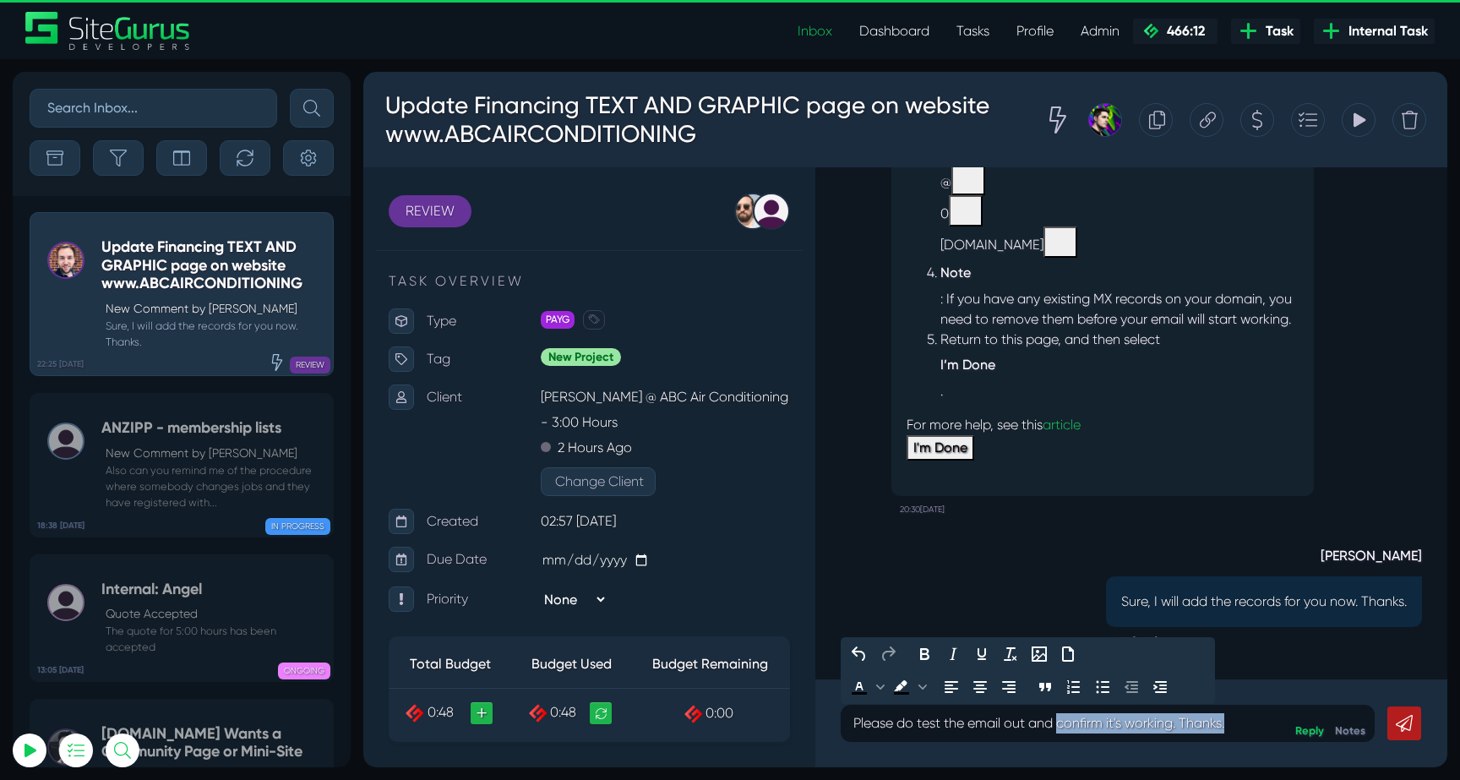
drag, startPoint x: 1063, startPoint y: 723, endPoint x: 1254, endPoint y: 723, distance: 191.7
click at [1254, 723] on p "Please do test the email out and confirm it's working. Thanks." at bounding box center [1107, 723] width 509 height 20
click at [1275, 722] on p "Please do test the email out and let me know if there are any issues. Thanks." at bounding box center [1107, 723] width 509 height 20
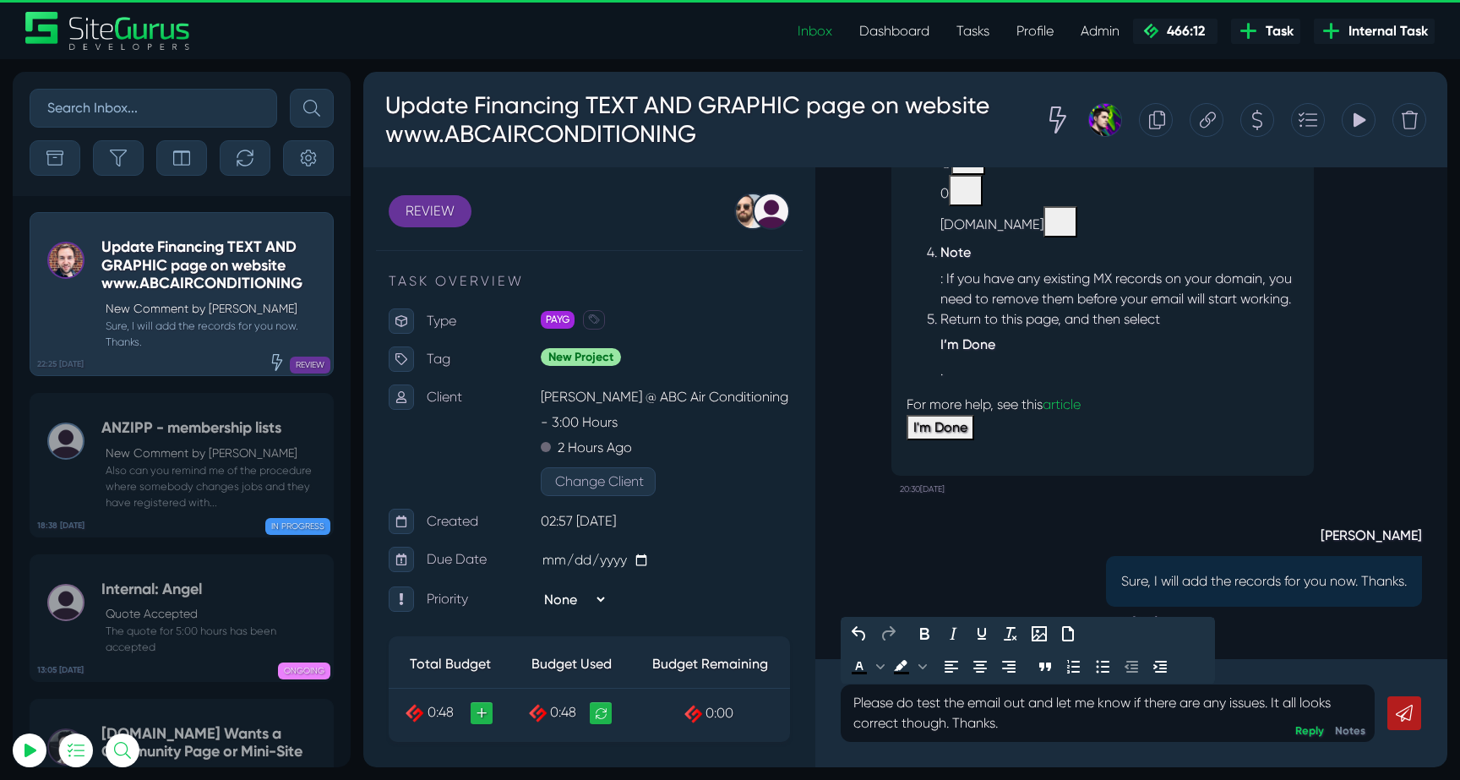
click at [1407, 715] on icon at bounding box center [1403, 712] width 17 height 17
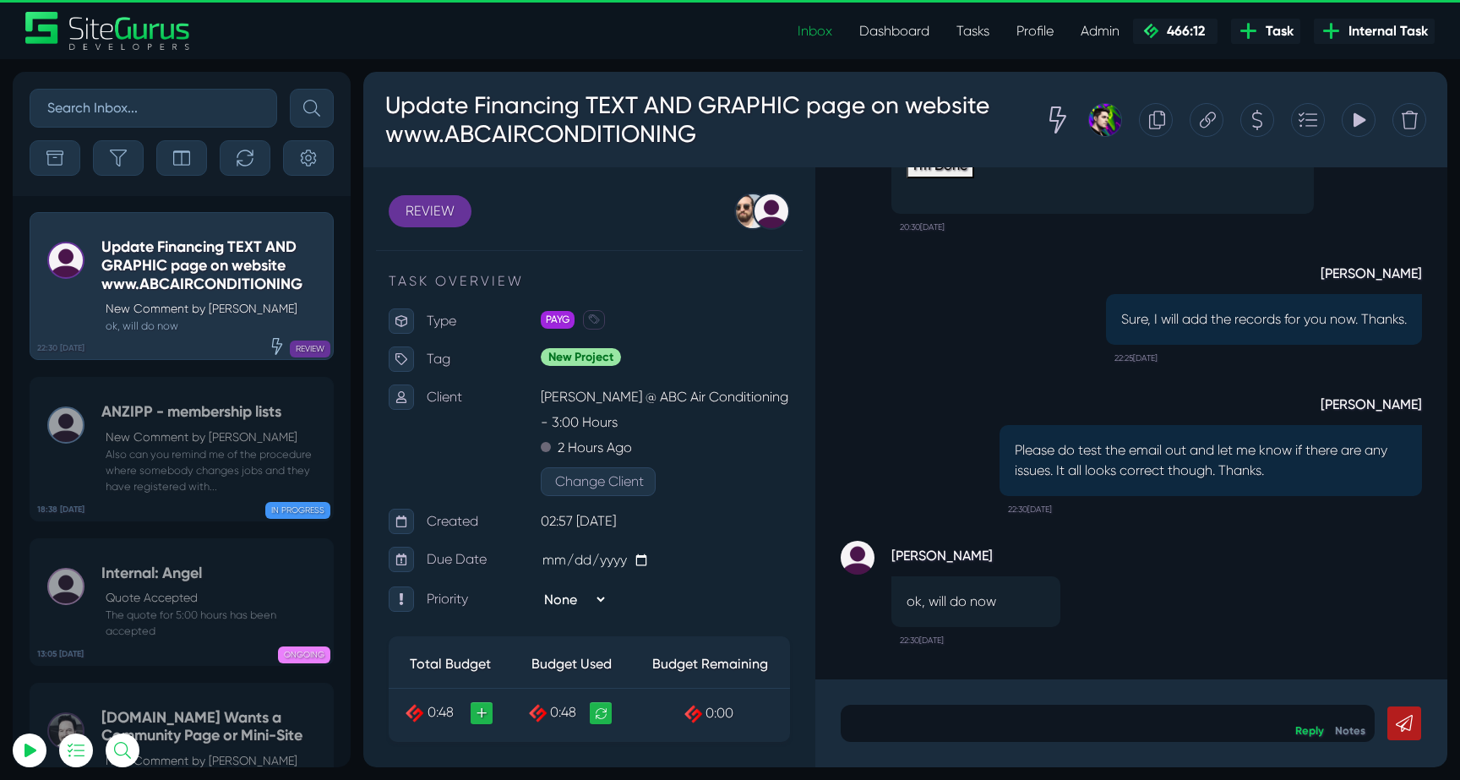
scroll to position [-66729, 0]
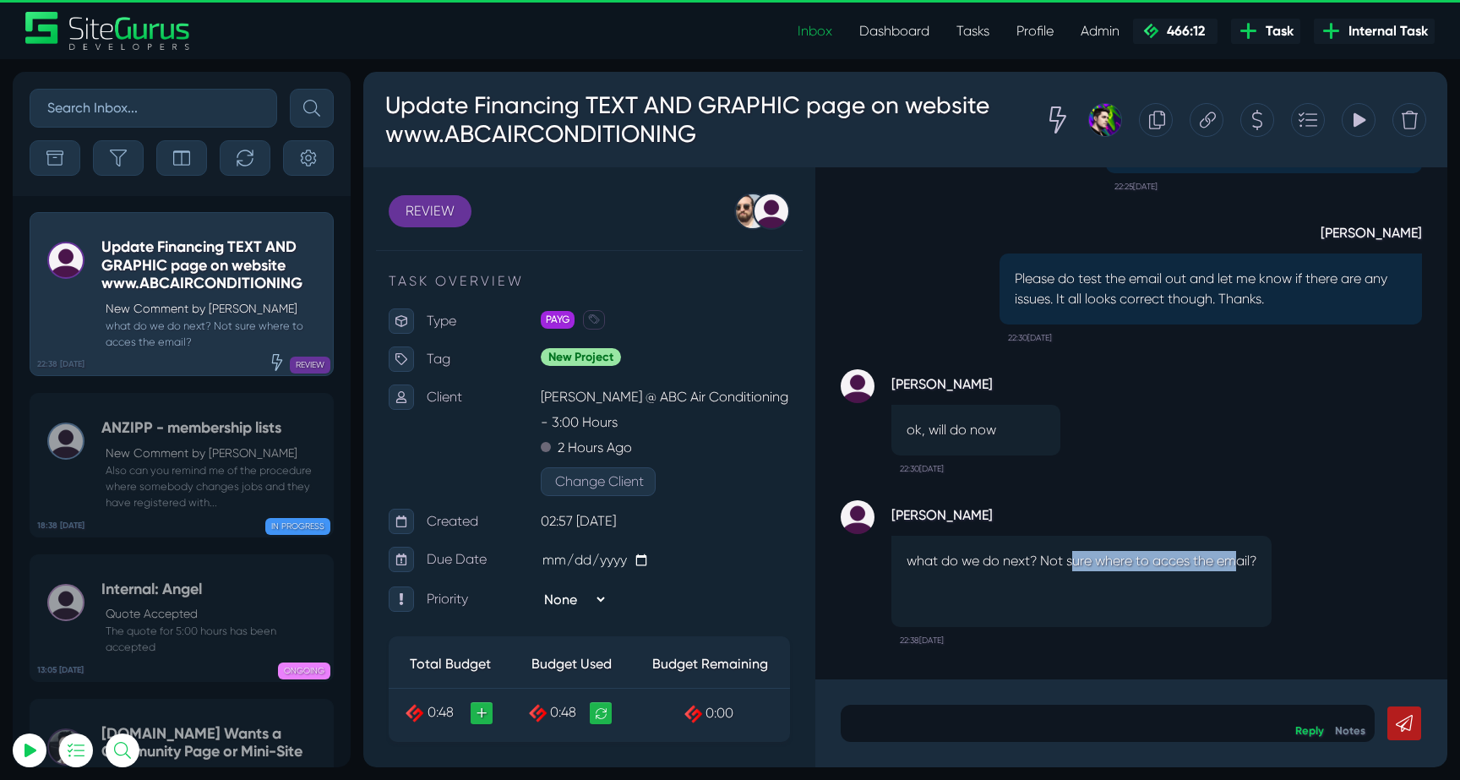
drag, startPoint x: 1075, startPoint y: 562, endPoint x: 1235, endPoint y: 561, distance: 159.6
click at [1235, 561] on p "what do we do next? Not sure where to acces the email?" at bounding box center [1081, 561] width 350 height 20
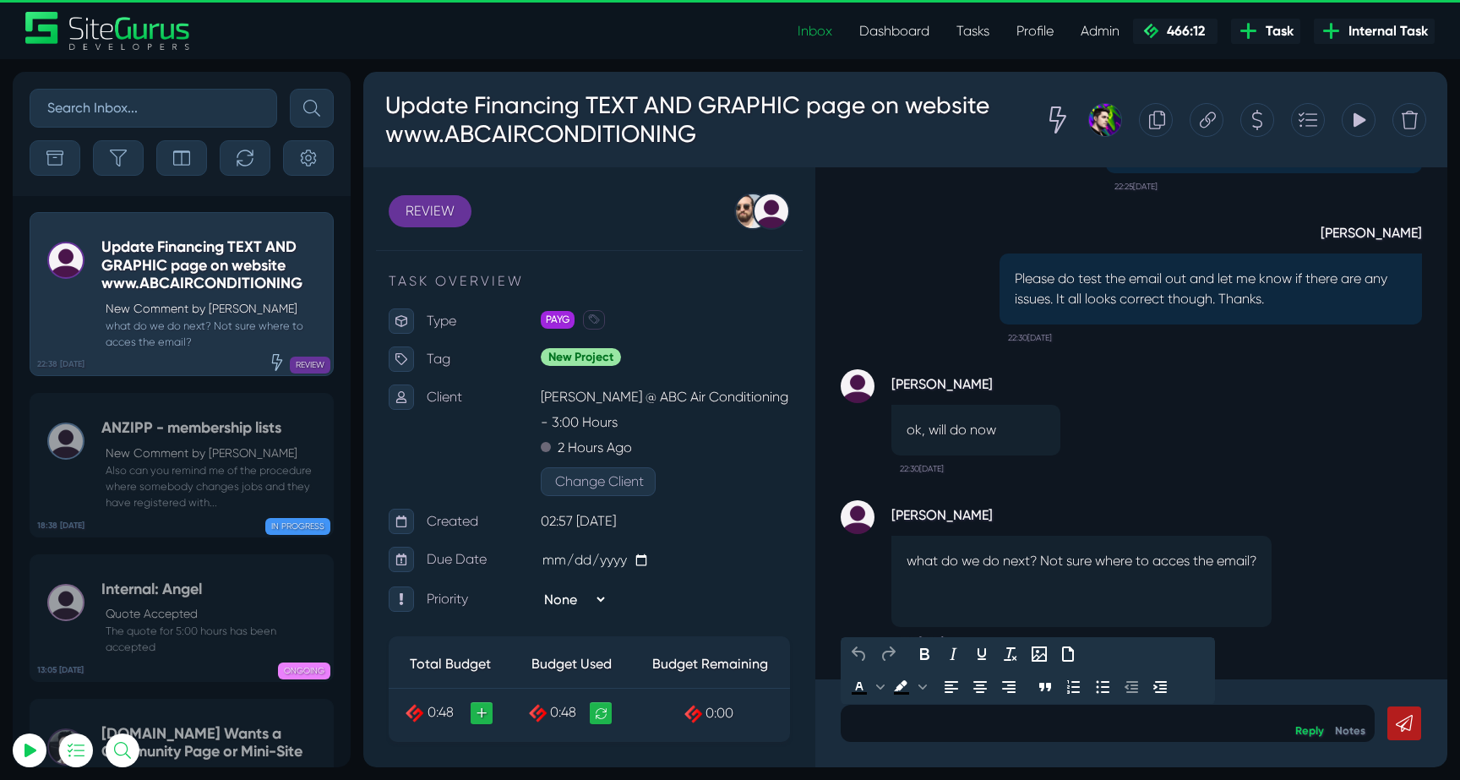
click at [1141, 700] on body "Update Financing TEXT AND GRAPHIC page on website www.ABCAIRCONDITIONING Tracki…" at bounding box center [905, 419] width 1084 height 695
click at [1128, 724] on p at bounding box center [1107, 723] width 509 height 20
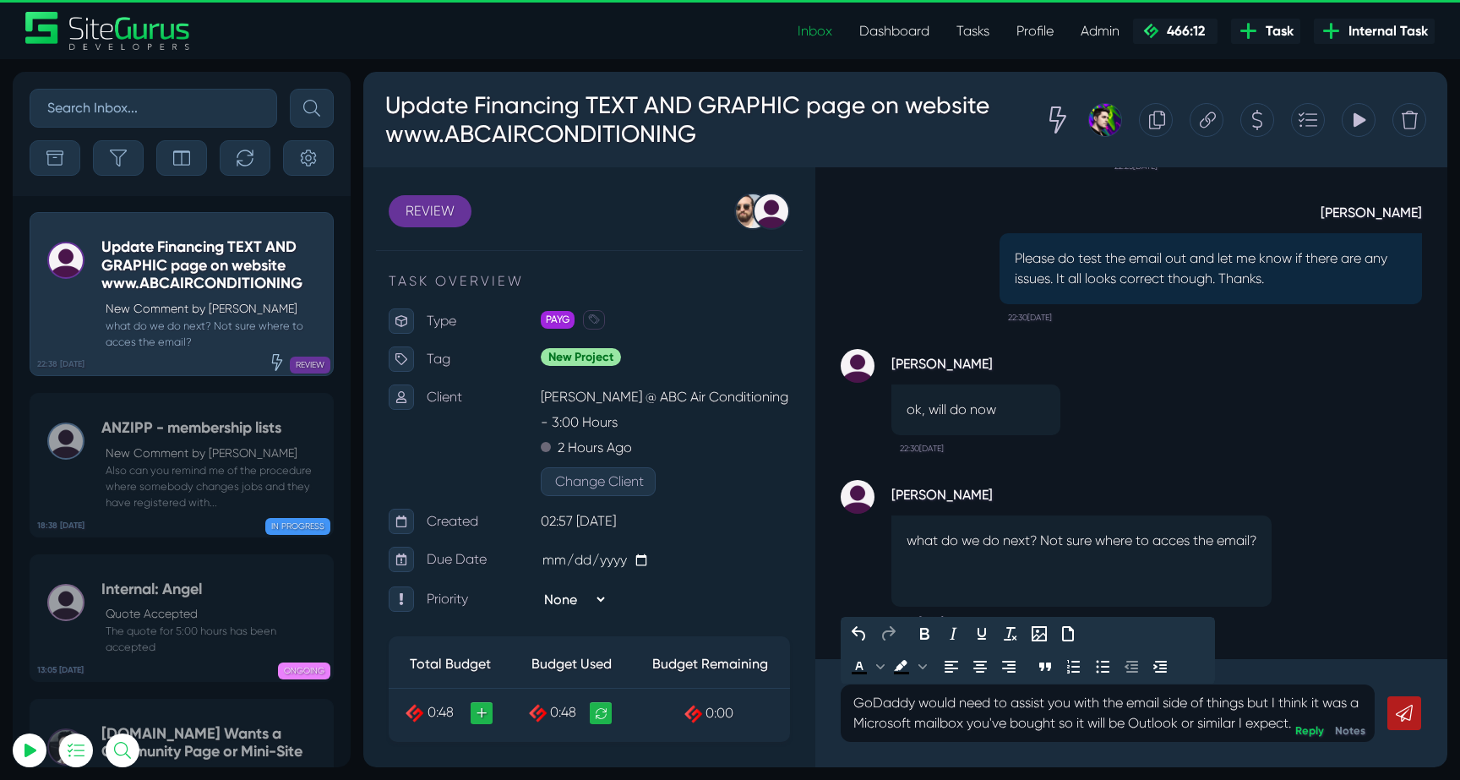
click at [1403, 719] on icon at bounding box center [1403, 712] width 17 height 17
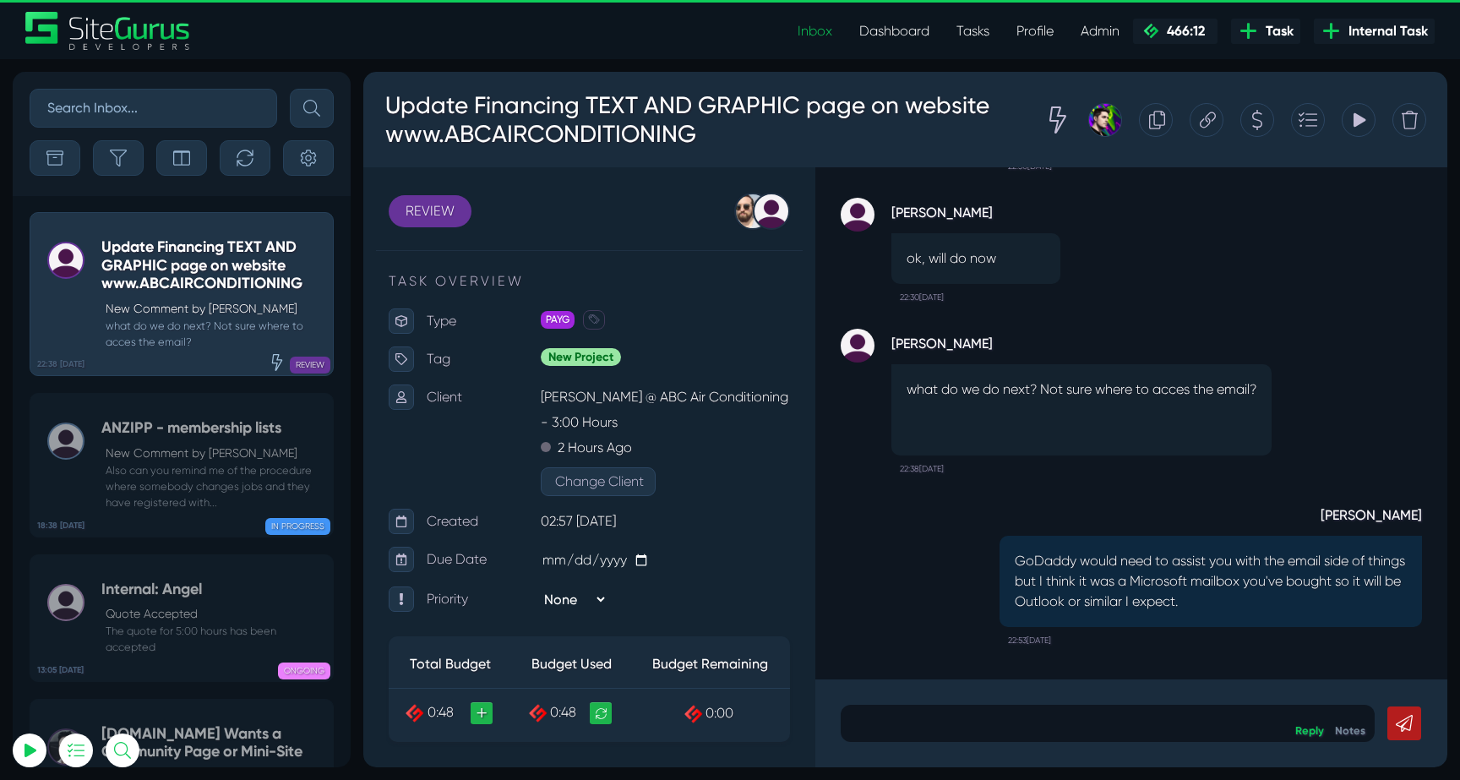
click at [1083, 742] on div "Reply Notes" at bounding box center [1131, 723] width 632 height 88
click at [1086, 735] on div at bounding box center [1107, 722] width 534 height 37
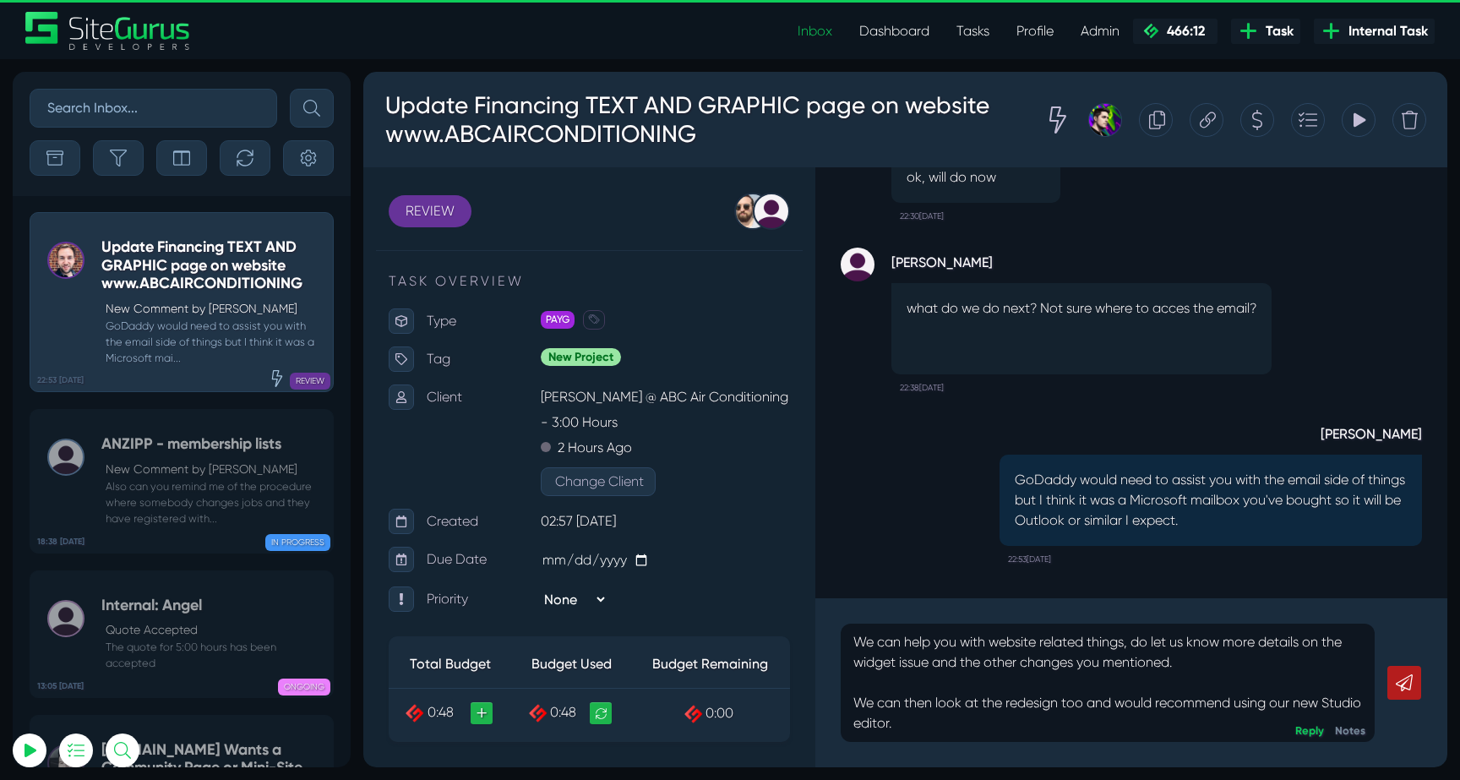
click at [1400, 689] on icon at bounding box center [1403, 682] width 17 height 17
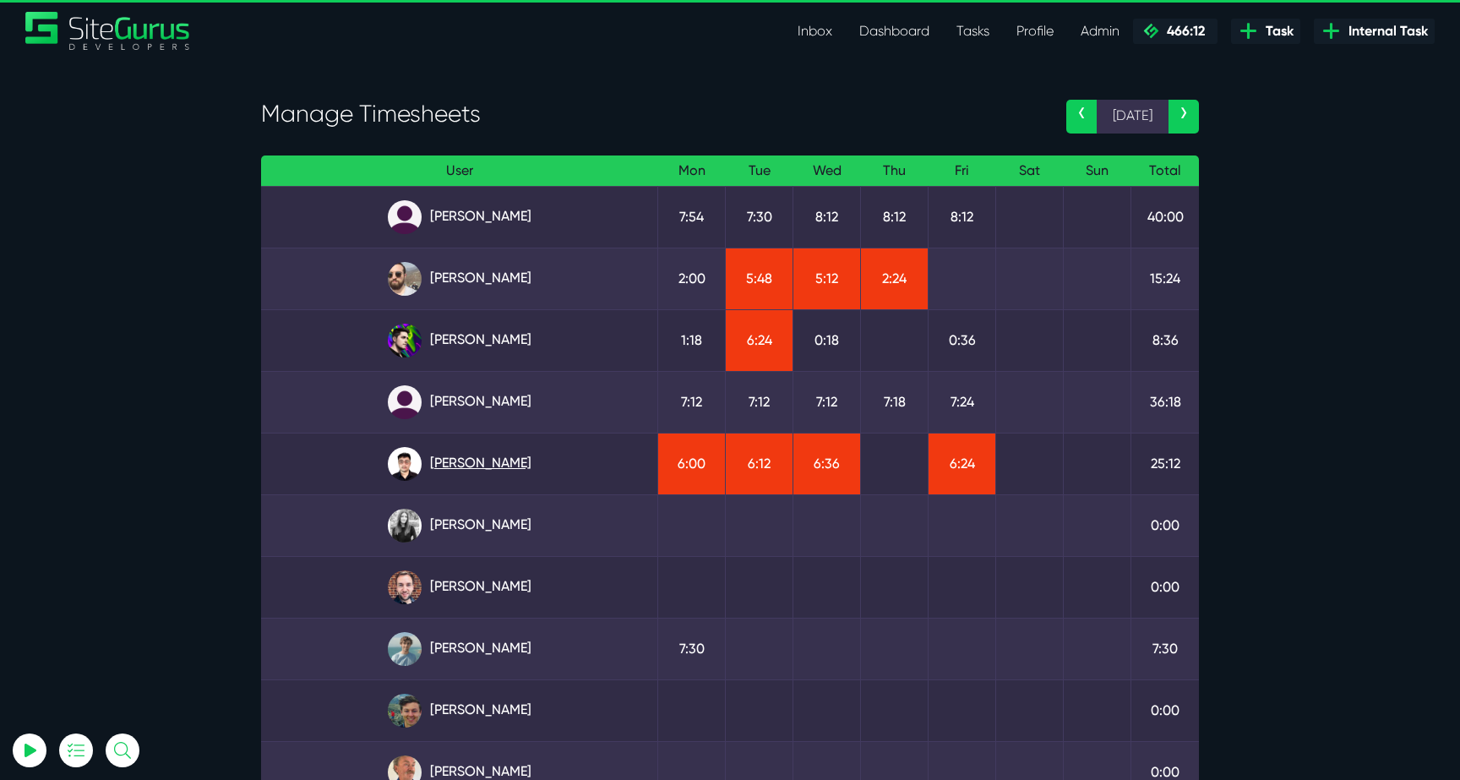
click at [508, 460] on link "Kevin Abelgas" at bounding box center [459, 464] width 369 height 34
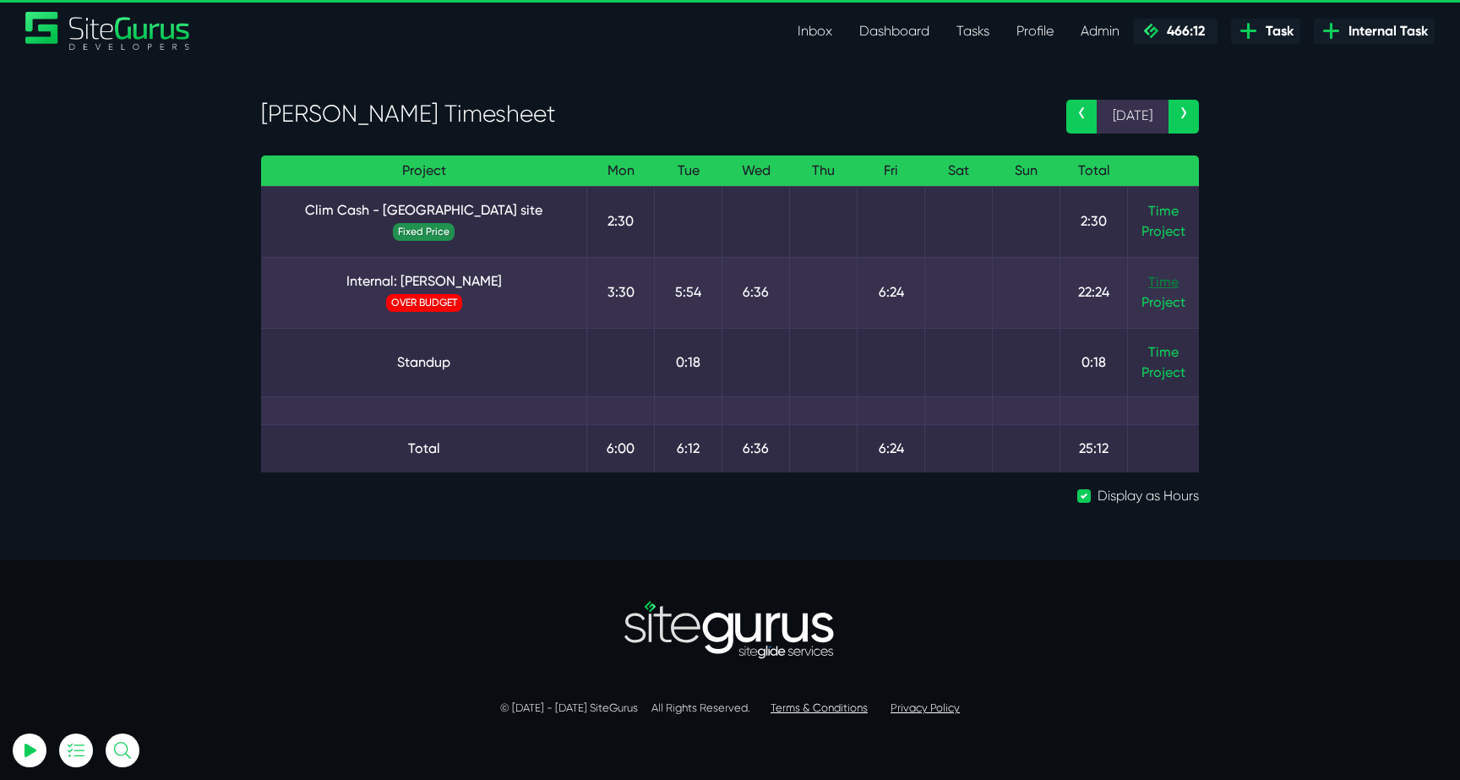
click at [1163, 276] on link "Time" at bounding box center [1163, 282] width 30 height 16
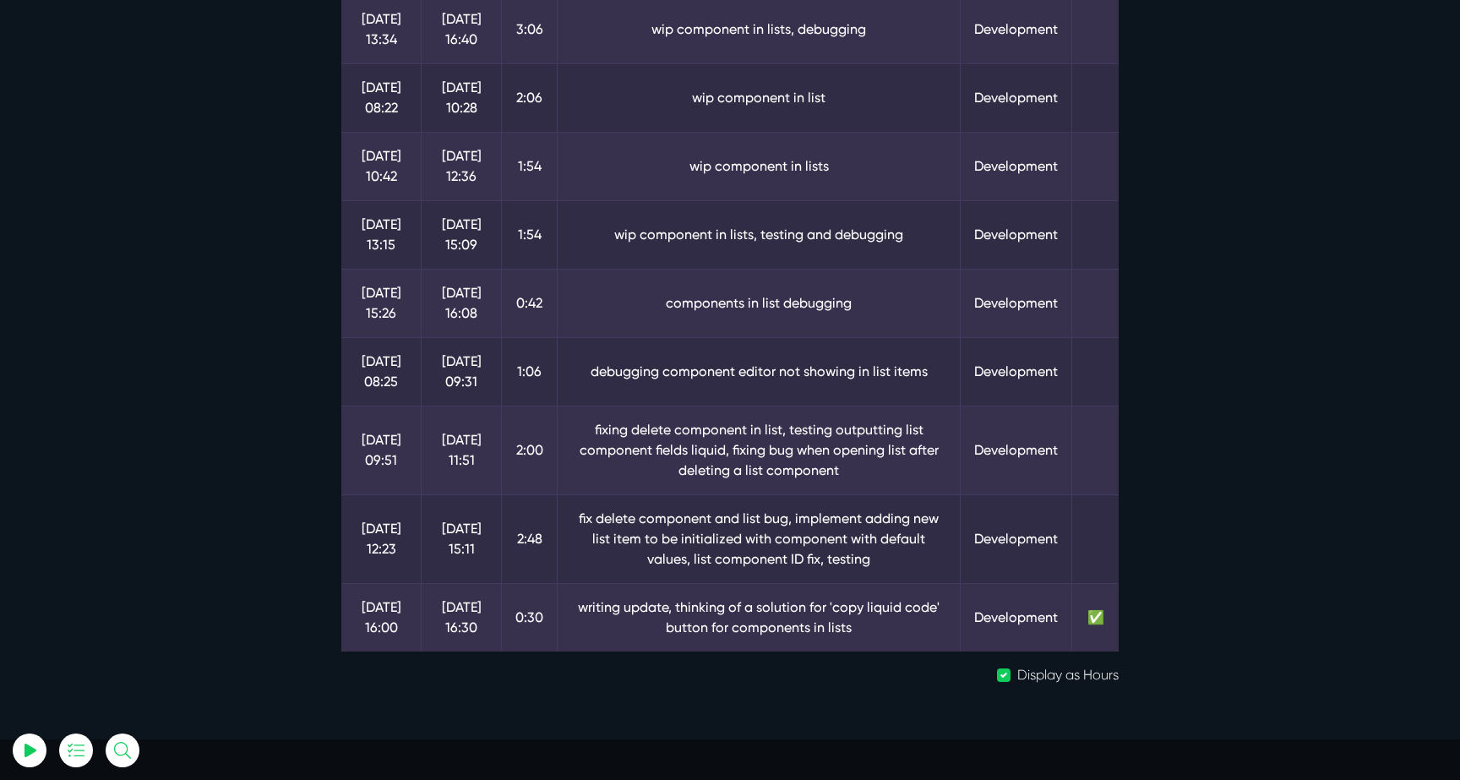
scroll to position [723, 0]
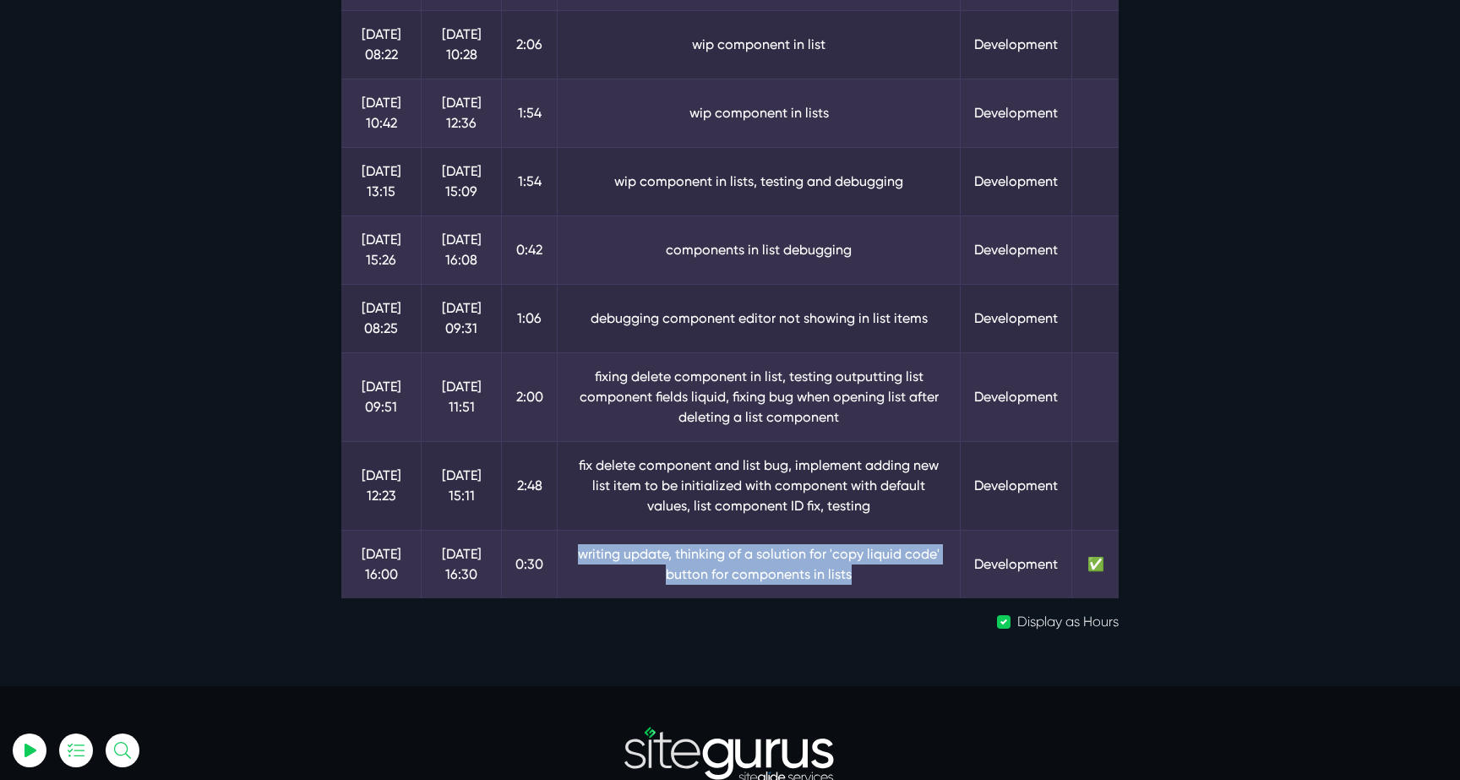
drag, startPoint x: 579, startPoint y: 550, endPoint x: 882, endPoint y: 564, distance: 303.6
click at [882, 564] on td "writing update, thinking of a solution for 'copy liquid code' button for compon…" at bounding box center [758, 564] width 403 height 68
drag, startPoint x: 702, startPoint y: 558, endPoint x: 928, endPoint y: 568, distance: 226.6
click at [928, 568] on td "writing update, thinking of a solution for 'copy liquid code' button for compon…" at bounding box center [758, 564] width 403 height 68
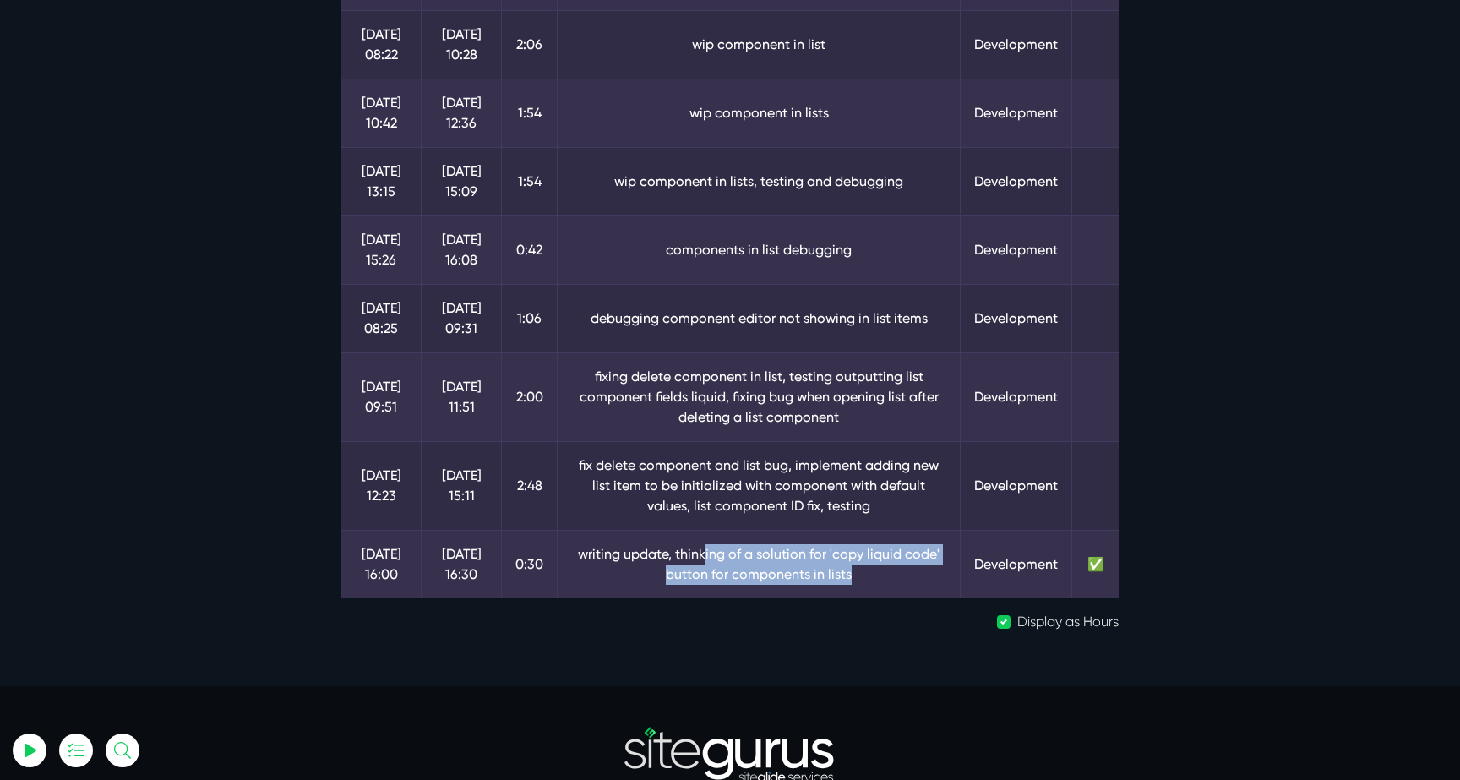
click at [928, 568] on td "writing update, thinking of a solution for 'copy liquid code' button for compon…" at bounding box center [758, 564] width 403 height 68
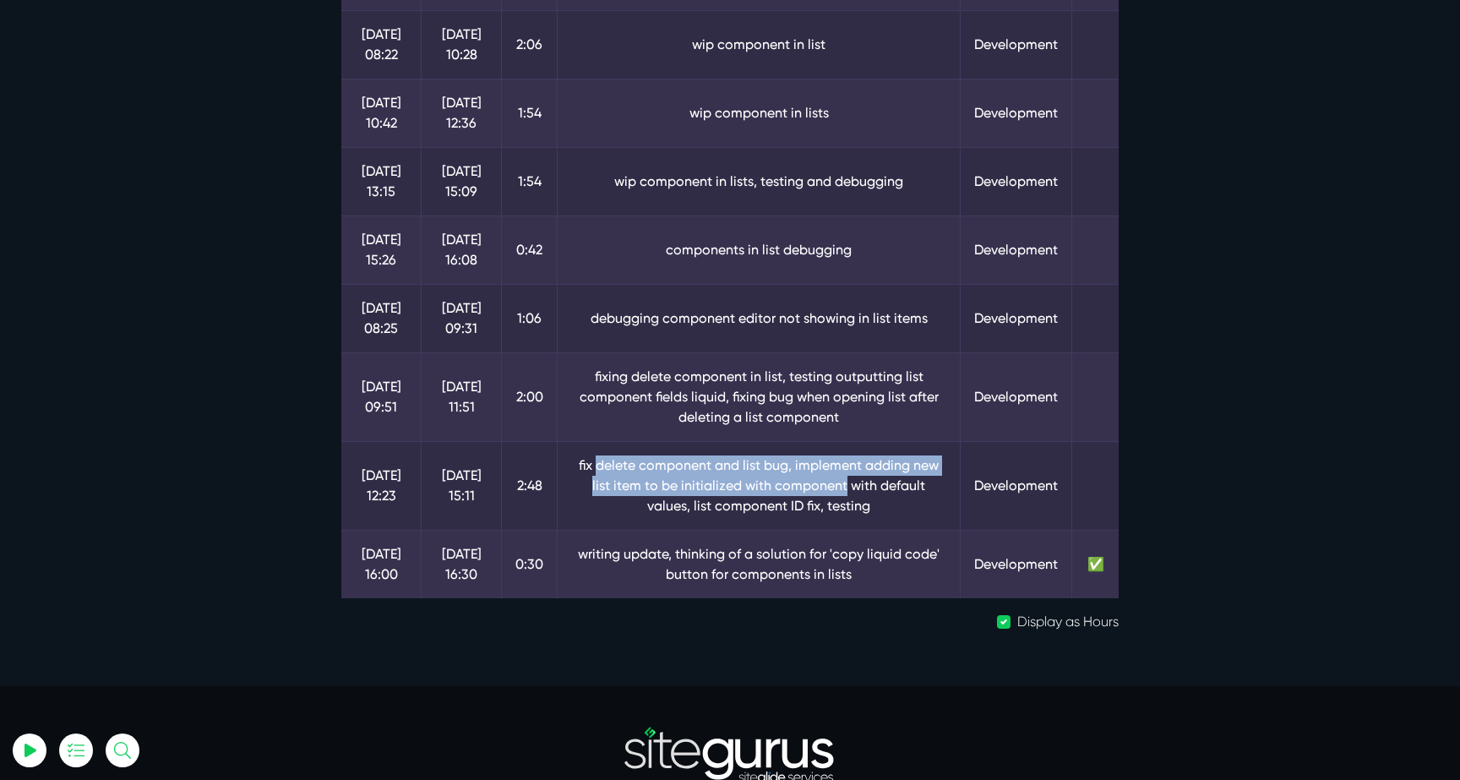
drag, startPoint x: 585, startPoint y: 467, endPoint x: 800, endPoint y: 492, distance: 215.9
click at [800, 492] on td "fix delete component and list bug, implement adding new list item to be initial…" at bounding box center [758, 485] width 403 height 89
click at [803, 494] on td "fix delete component and list bug, implement adding new list item to be initial…" at bounding box center [758, 485] width 403 height 89
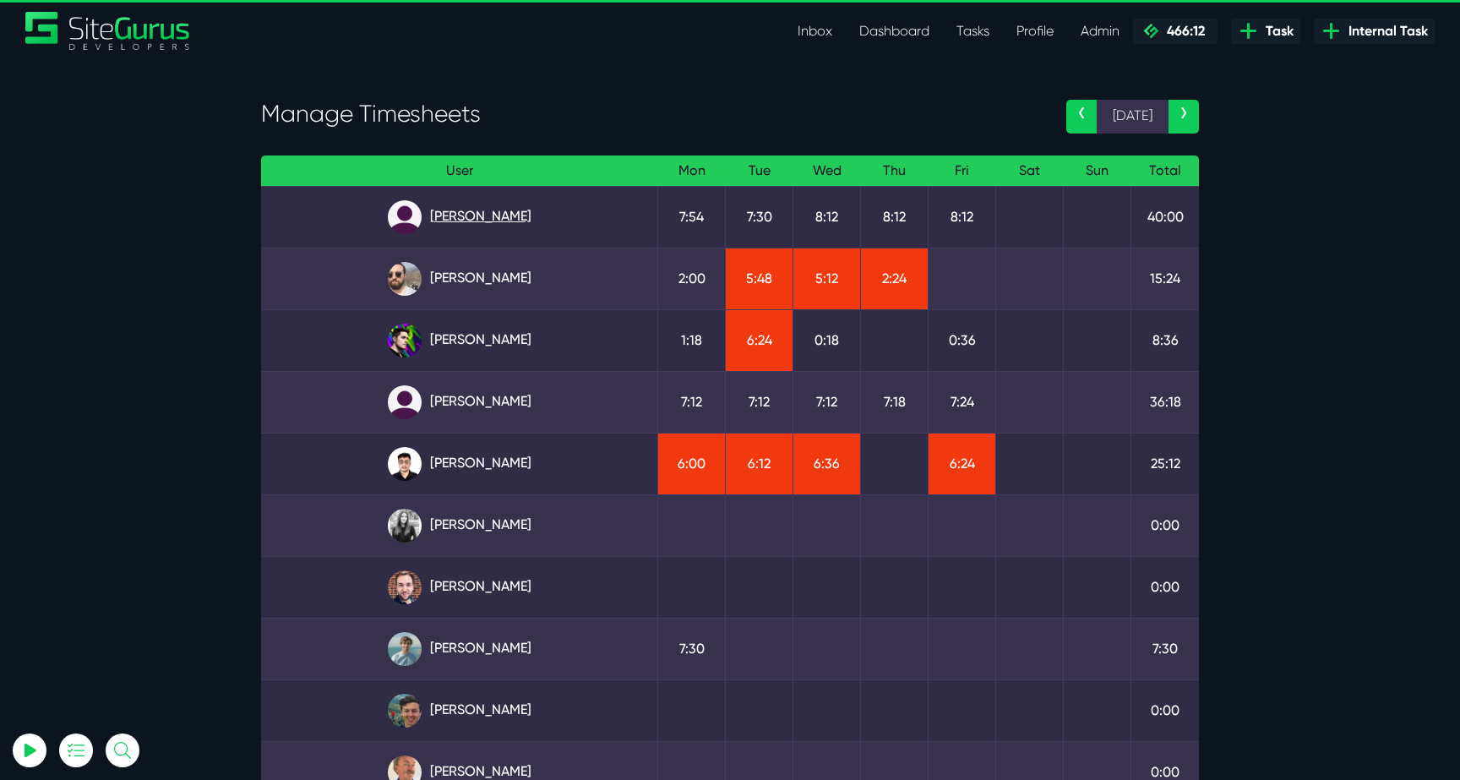
click at [498, 226] on link "Angel Dagondon" at bounding box center [459, 217] width 369 height 34
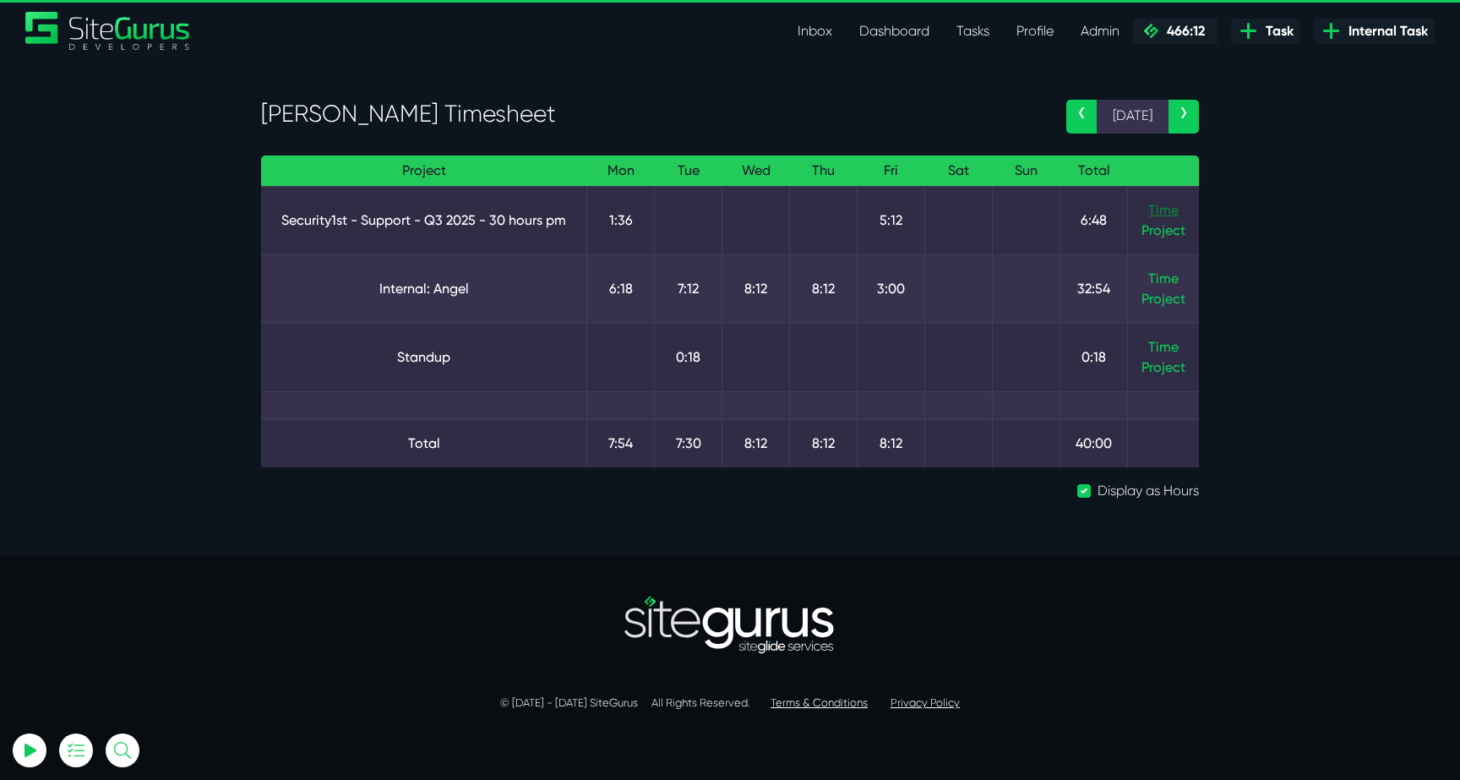
click at [1168, 208] on link "Time" at bounding box center [1163, 210] width 30 height 16
click at [1151, 284] on link "Time" at bounding box center [1163, 278] width 30 height 16
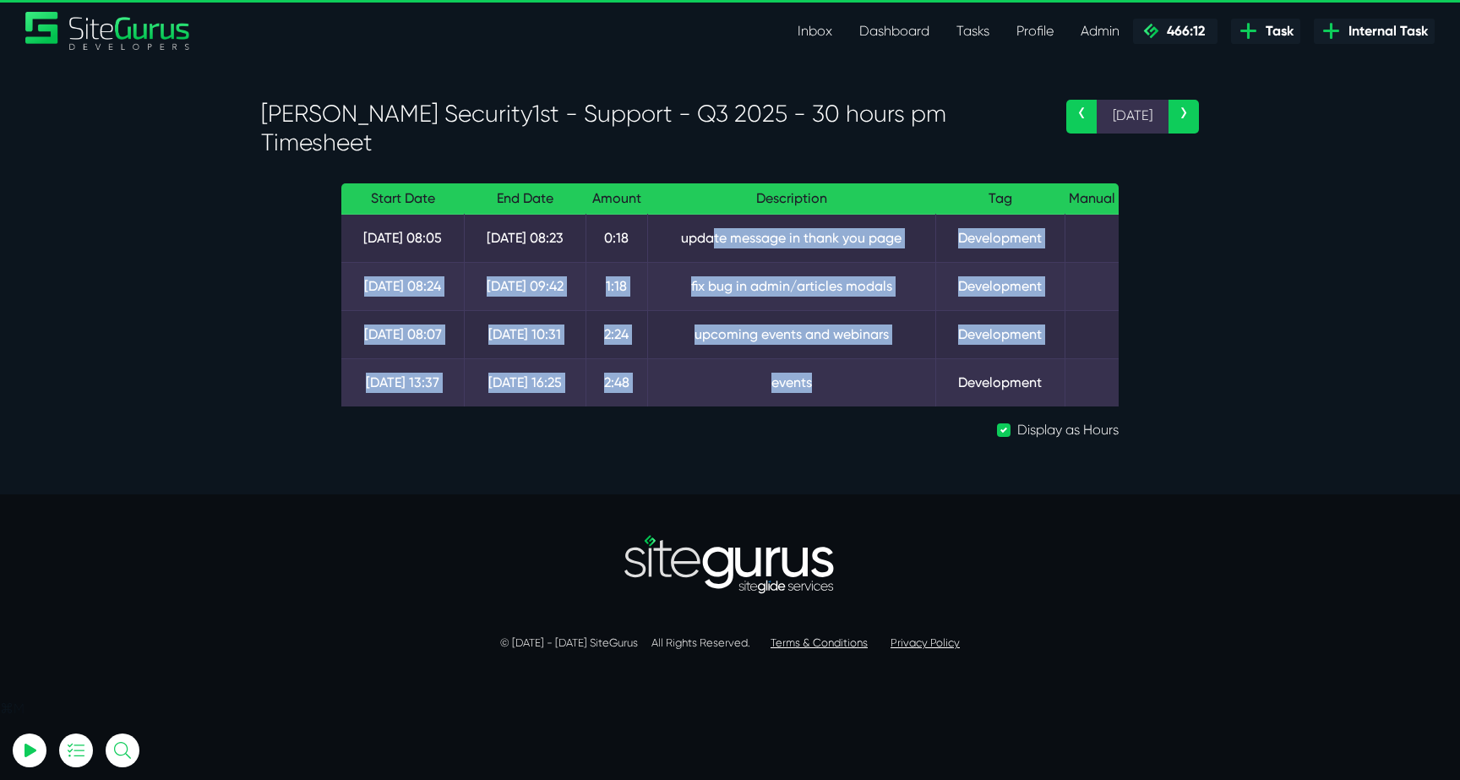
drag, startPoint x: 867, startPoint y: 374, endPoint x: 716, endPoint y: 238, distance: 203.4
click at [716, 238] on tbody "29 Sep 08:05 29 Sep 08:23 0:18 update message in thank you page Development 29 …" at bounding box center [729, 311] width 777 height 193
click at [716, 238] on td "update message in thank you page" at bounding box center [791, 239] width 288 height 48
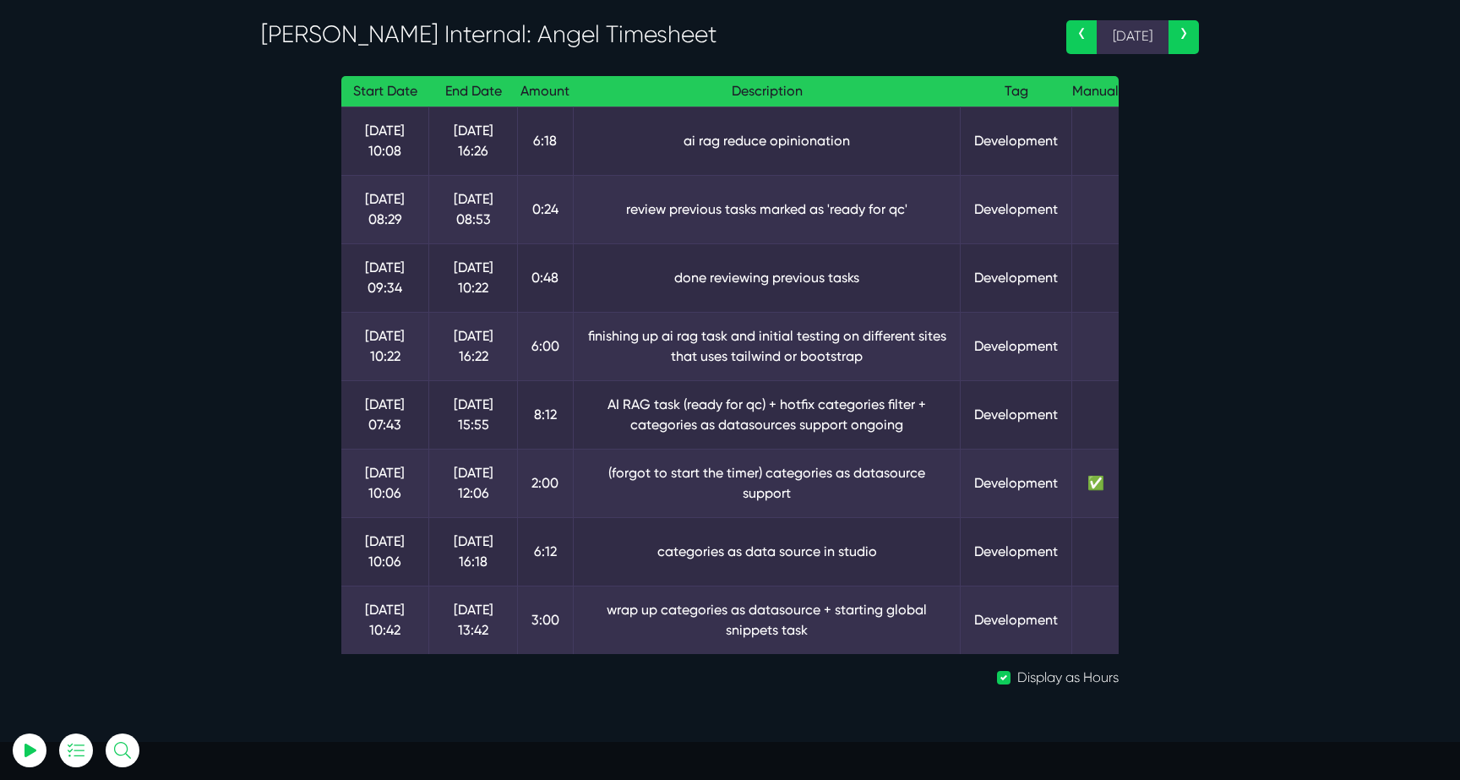
scroll to position [109, 0]
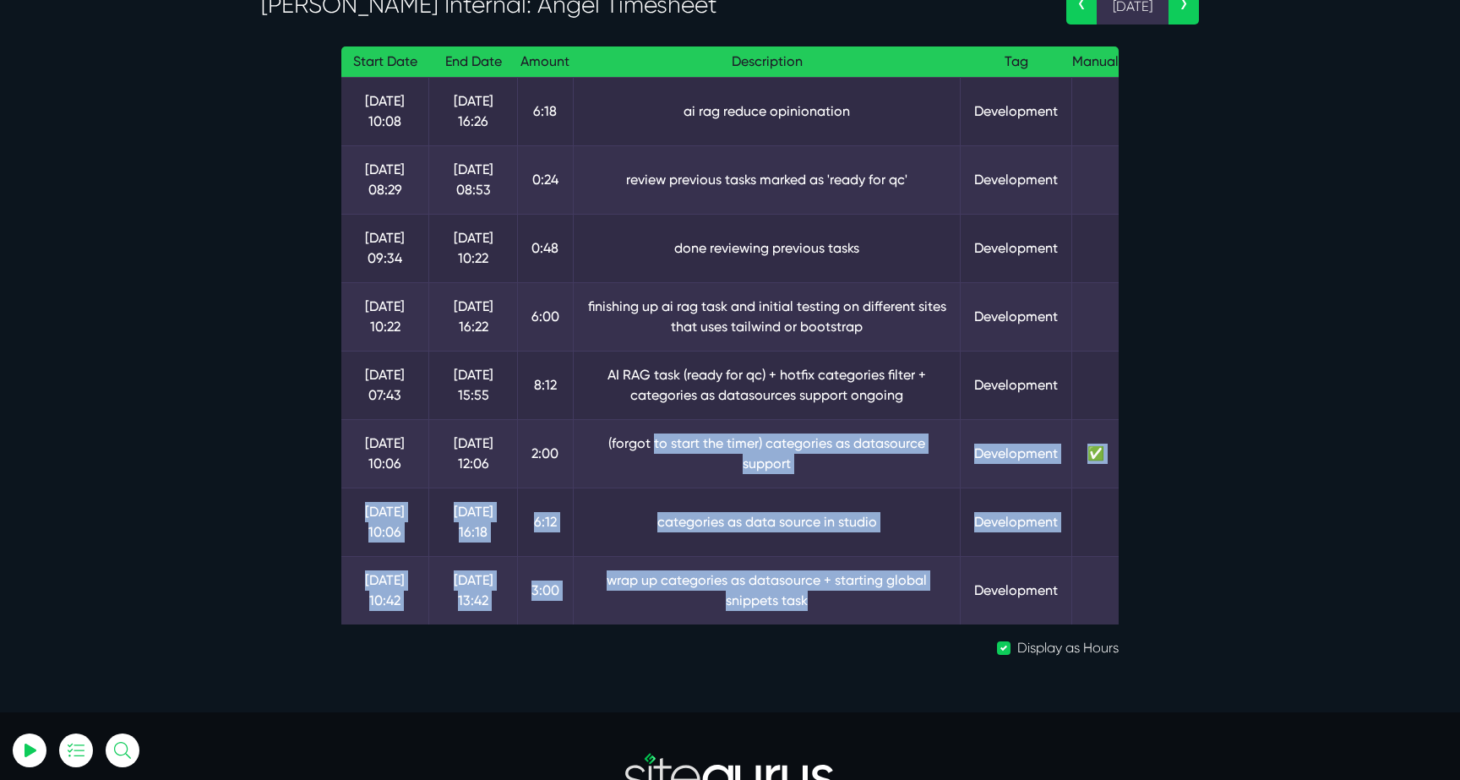
drag, startPoint x: 844, startPoint y: 605, endPoint x: 652, endPoint y: 443, distance: 250.6
click at [652, 443] on tbody "[DATE] 10:08 [DATE] 16:26 6:18 ai rag reduce opinionation Development [DATE] 08…" at bounding box center [729, 350] width 777 height 547
click at [652, 443] on td "(forgot to start the timer) categories as datasource support" at bounding box center [767, 453] width 388 height 68
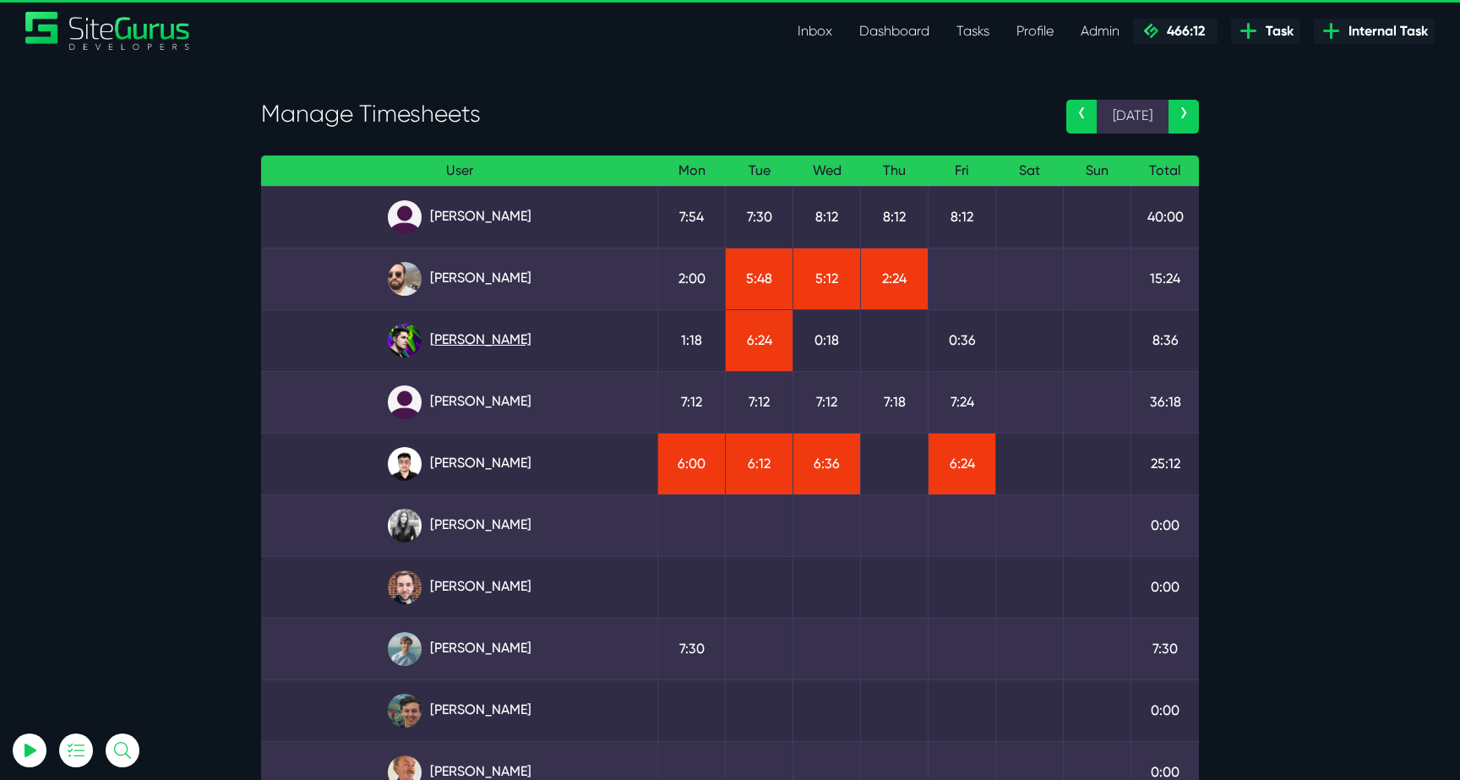
click at [497, 340] on link "[PERSON_NAME]" at bounding box center [459, 341] width 369 height 34
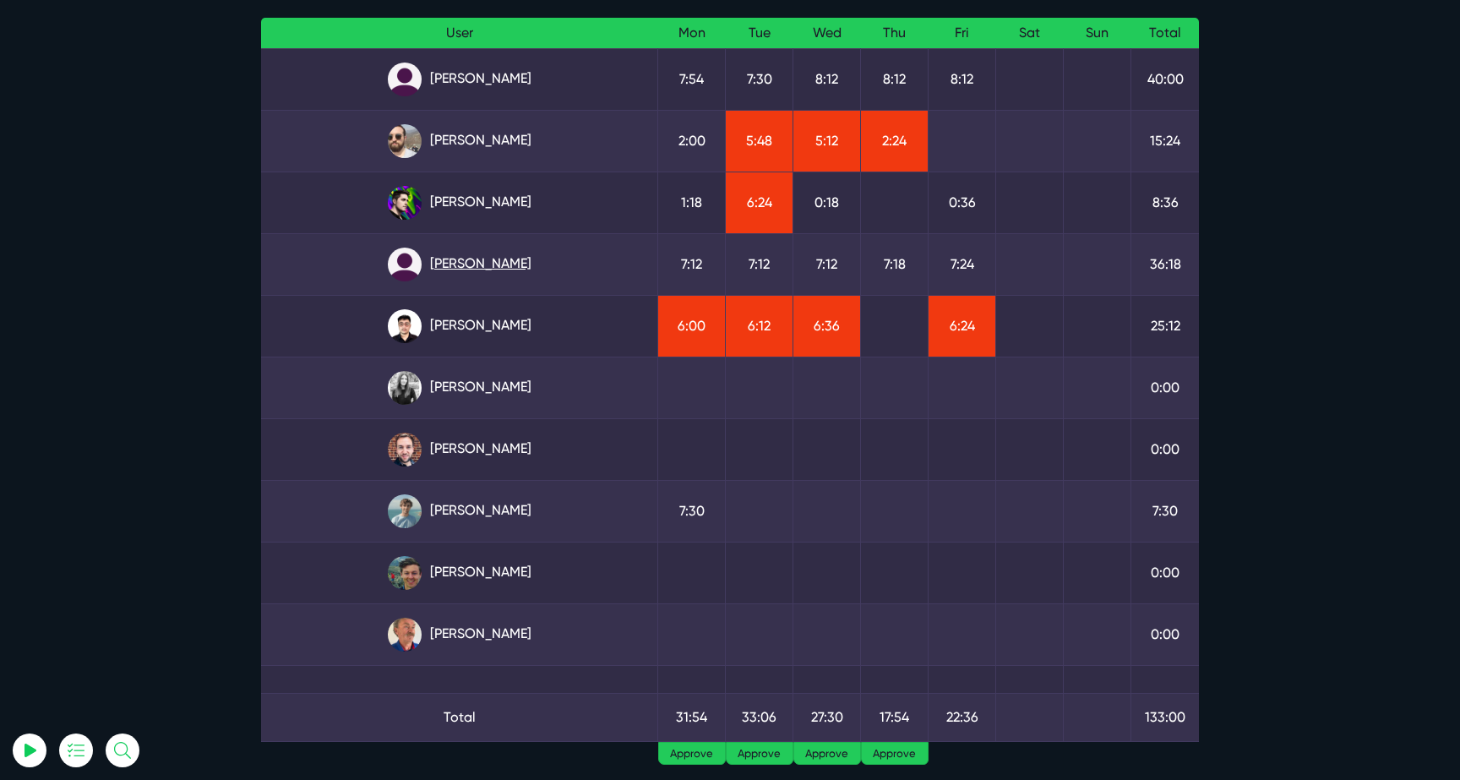
scroll to position [139, 0]
click at [512, 262] on link "Julianne Estras" at bounding box center [459, 264] width 369 height 34
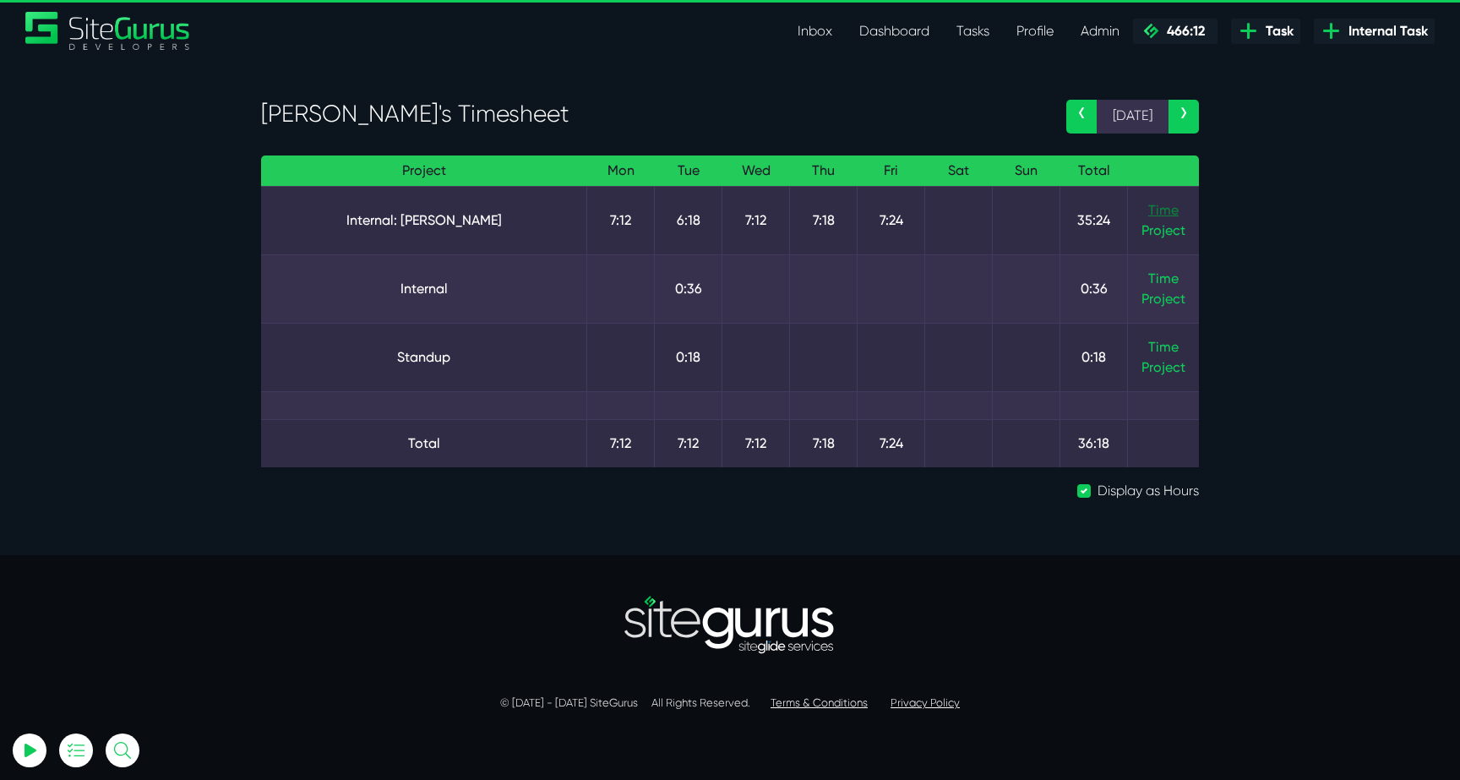
click at [1172, 208] on link "Time" at bounding box center [1163, 210] width 30 height 16
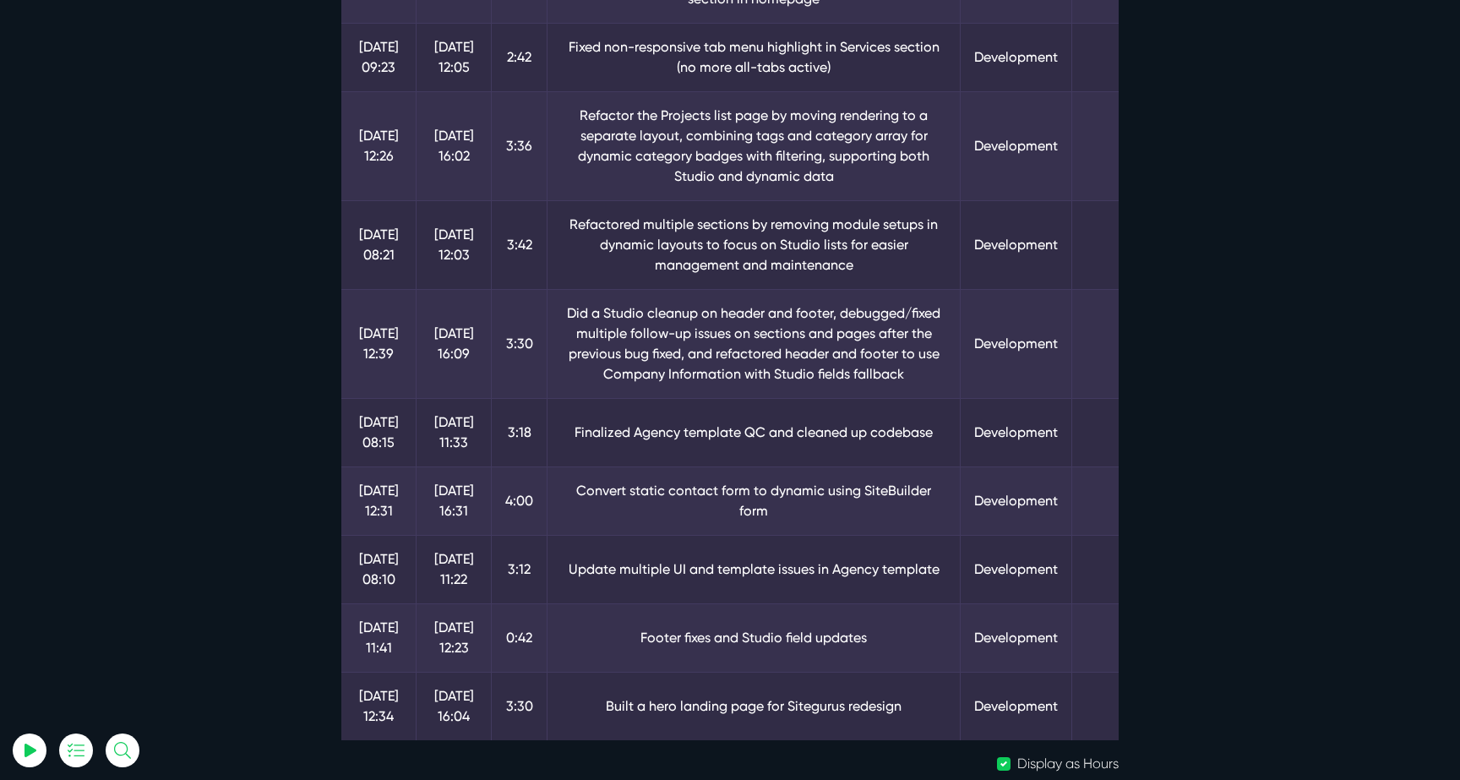
scroll to position [499, 0]
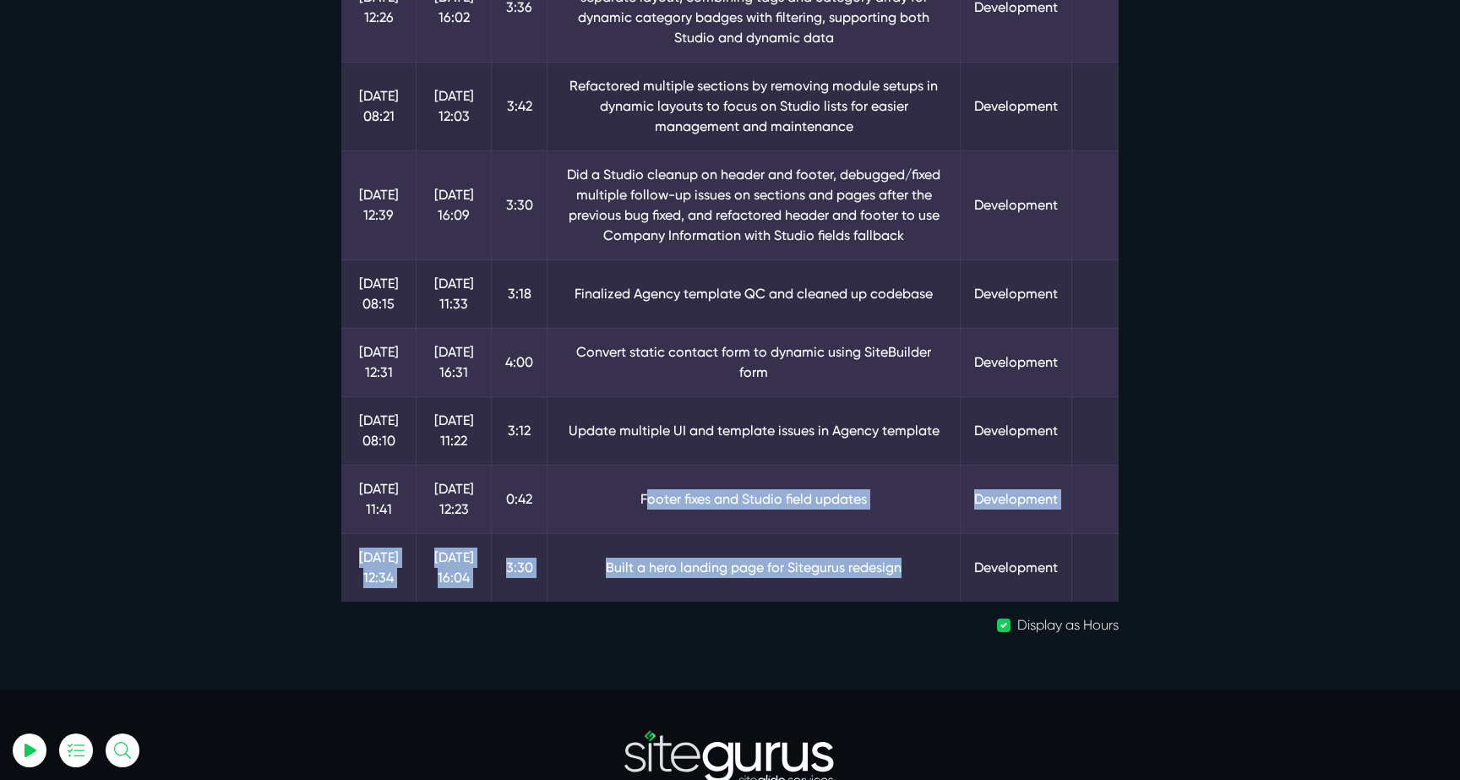
drag, startPoint x: 934, startPoint y: 553, endPoint x: 639, endPoint y: 468, distance: 306.9
click at [639, 469] on tbody "[DATE] 08:18 [DATE] 10:30 2:12 Refactored category rendering in Blog detail pag…" at bounding box center [729, 144] width 777 height 915
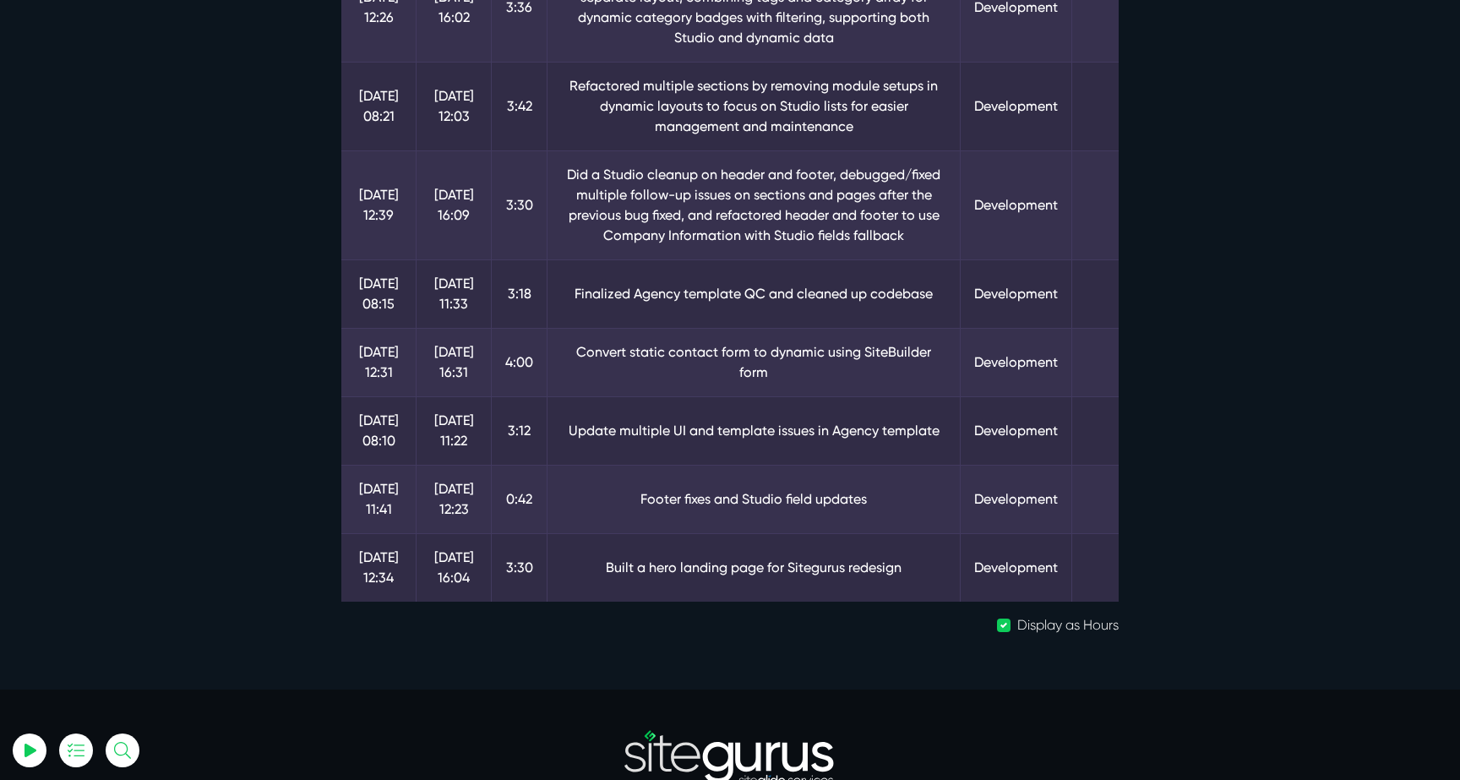
click at [639, 468] on td "Footer fixes and Studio field updates" at bounding box center [753, 499] width 413 height 68
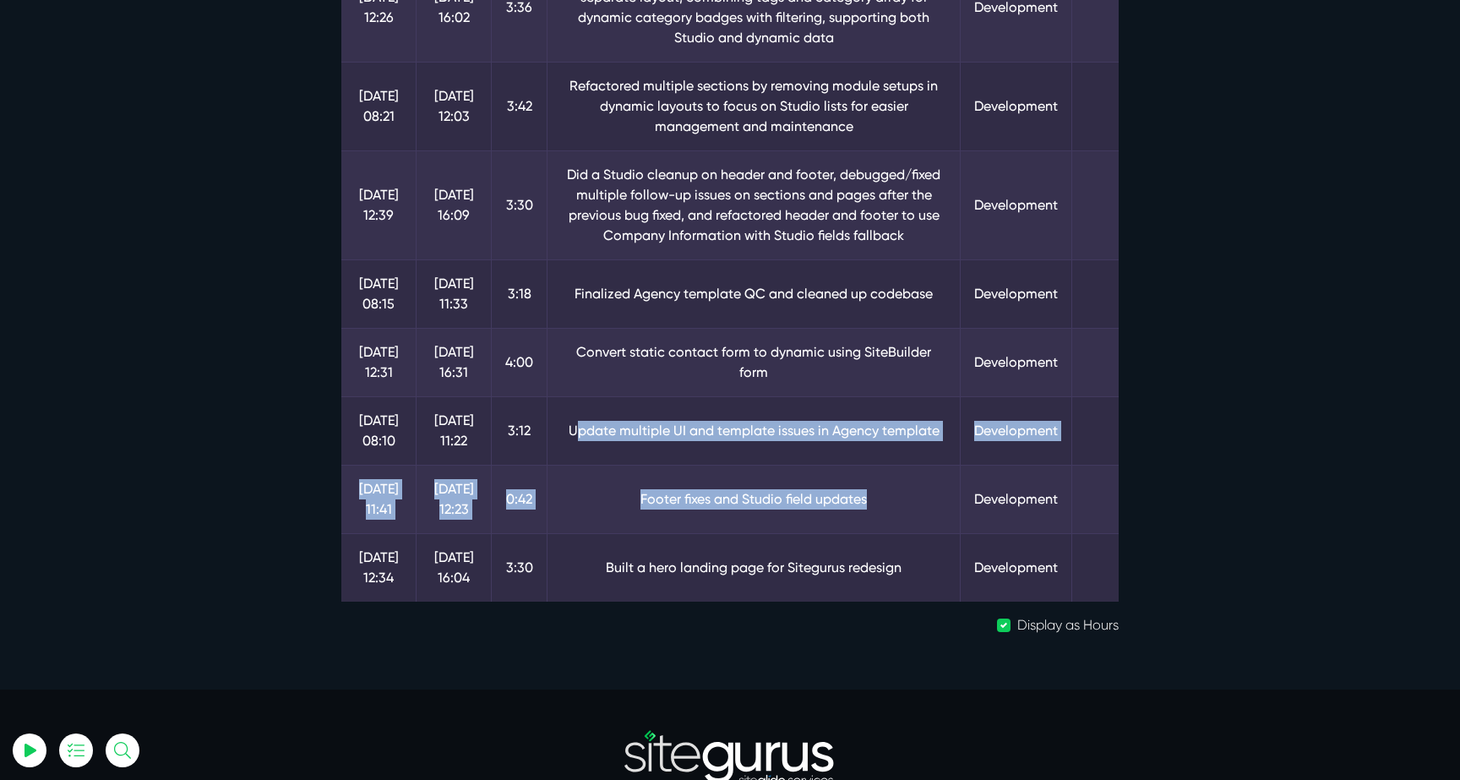
drag, startPoint x: 576, startPoint y: 405, endPoint x: 870, endPoint y: 492, distance: 306.8
click at [870, 492] on tbody "[DATE] 08:18 [DATE] 10:30 2:12 Refactored category rendering in Blog detail pag…" at bounding box center [729, 144] width 777 height 915
click at [870, 492] on td "Footer fixes and Studio field updates" at bounding box center [753, 499] width 413 height 68
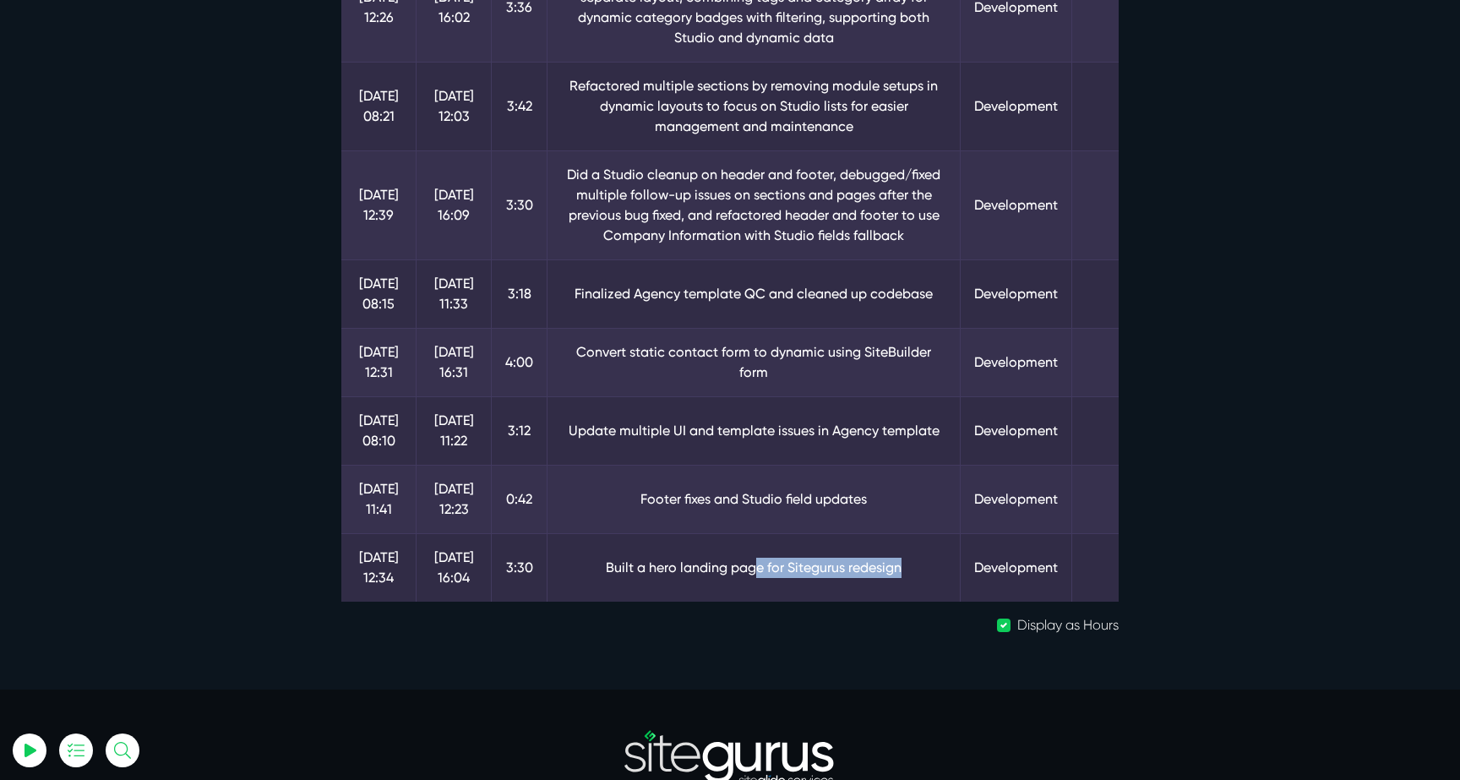
drag, startPoint x: 916, startPoint y: 558, endPoint x: 749, endPoint y: 547, distance: 166.8
click at [749, 547] on td "Built a hero landing page for Sitegurus redesign" at bounding box center [753, 567] width 413 height 68
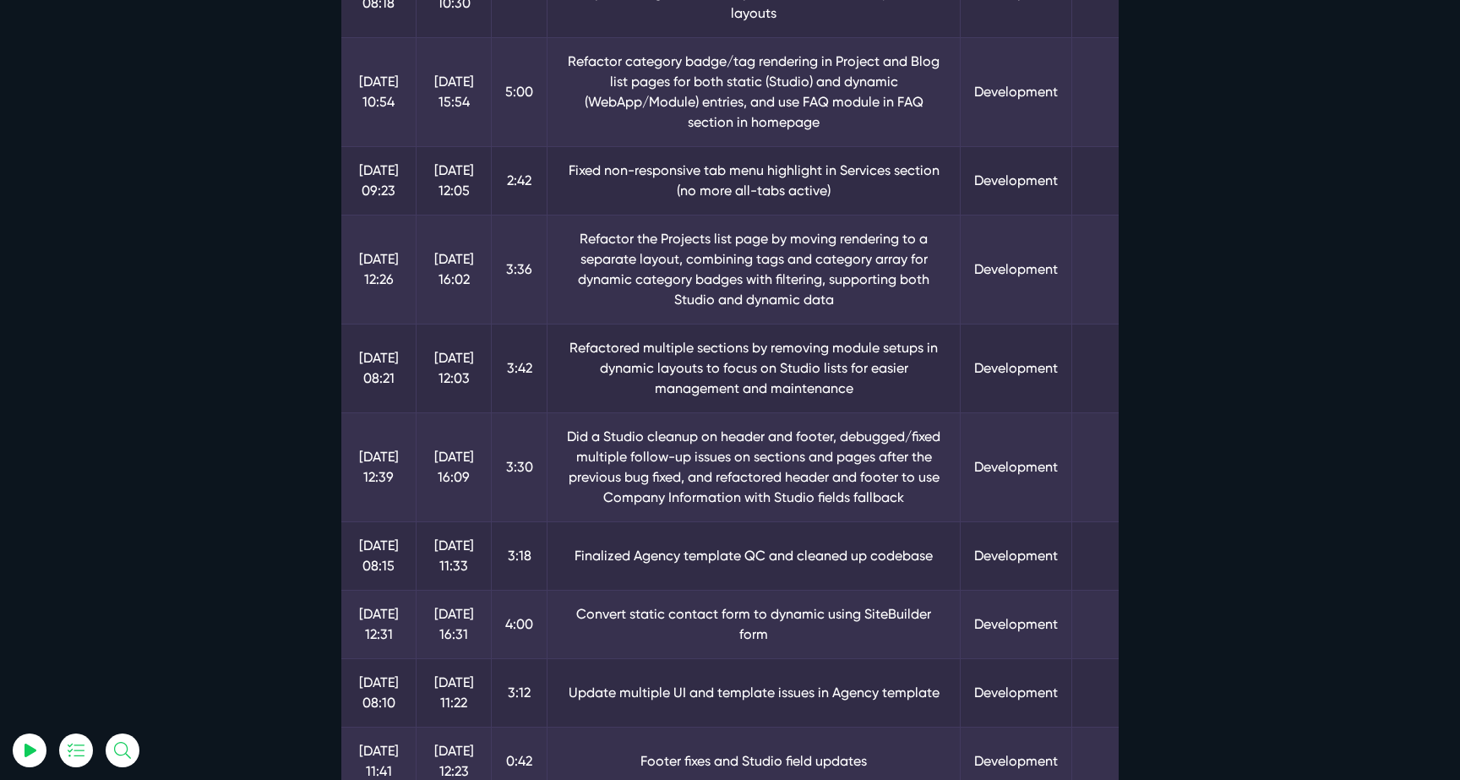
scroll to position [0, 0]
